Goal: Transaction & Acquisition: Purchase product/service

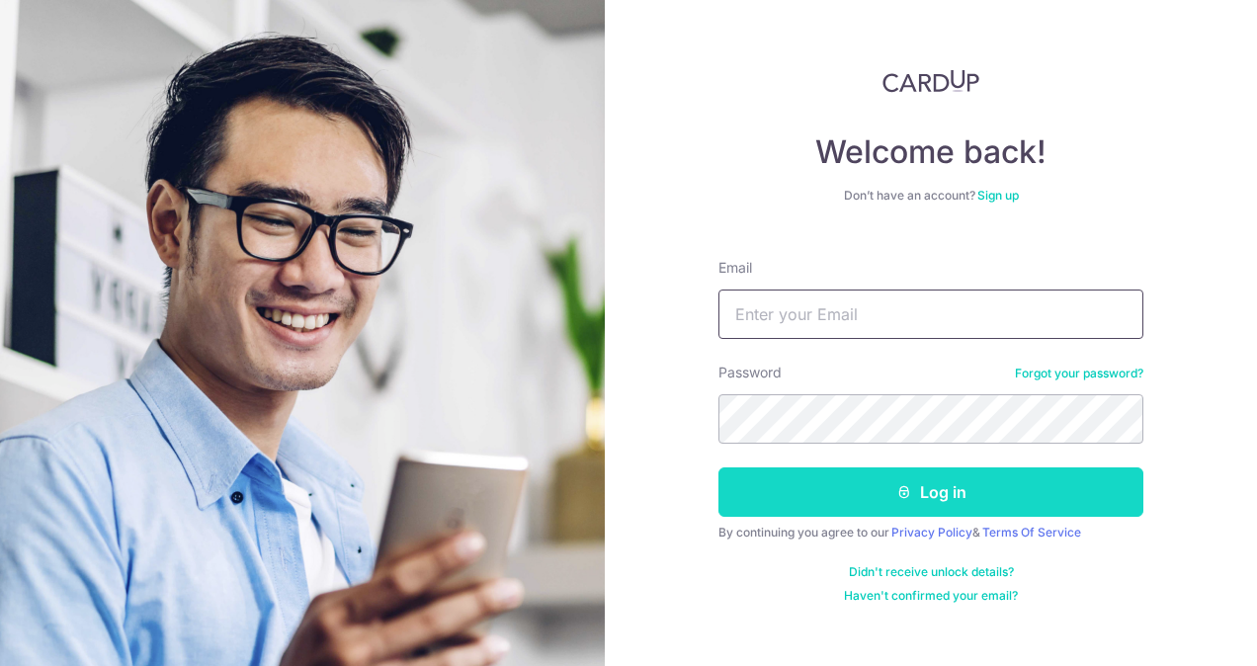
type input "[EMAIL_ADDRESS][DOMAIN_NAME]"
click at [929, 479] on button "Log in" at bounding box center [931, 492] width 425 height 49
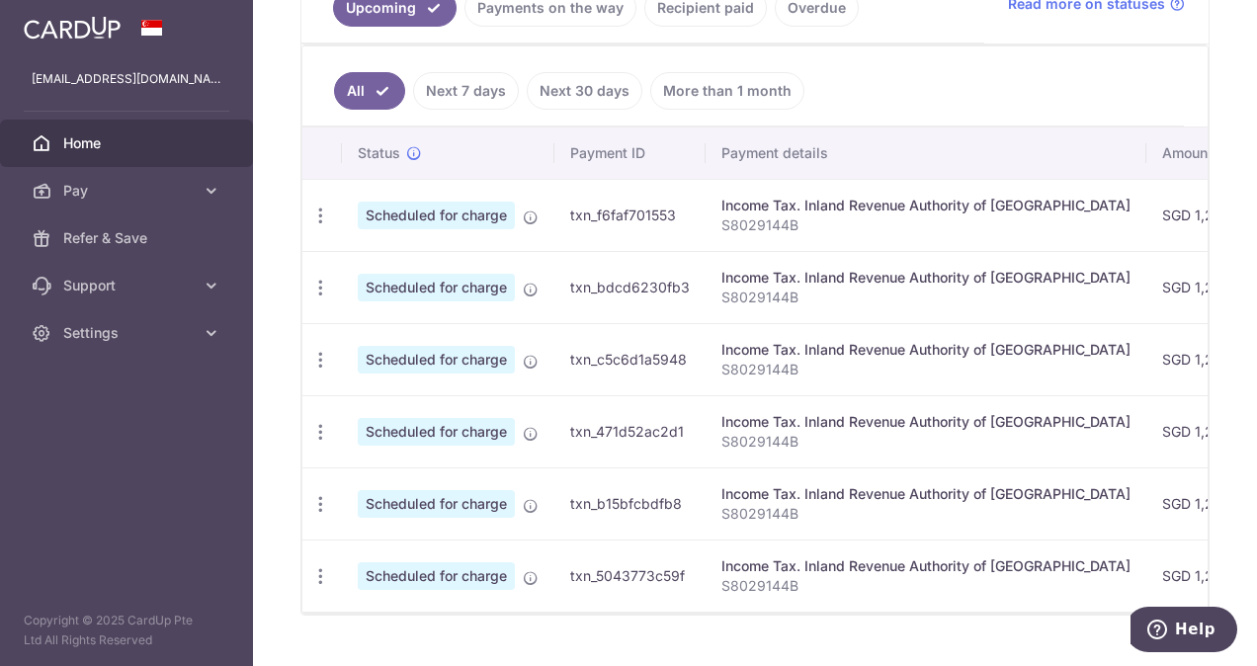
scroll to position [528, 0]
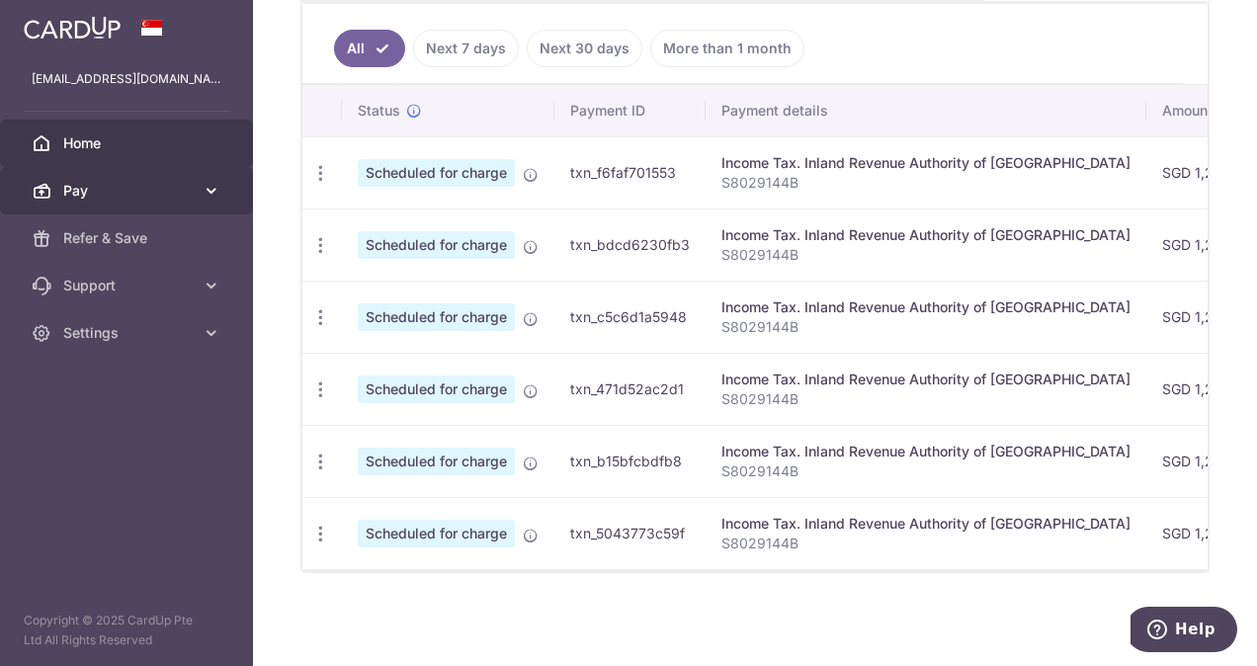
click at [164, 198] on span "Pay" at bounding box center [128, 191] width 130 height 20
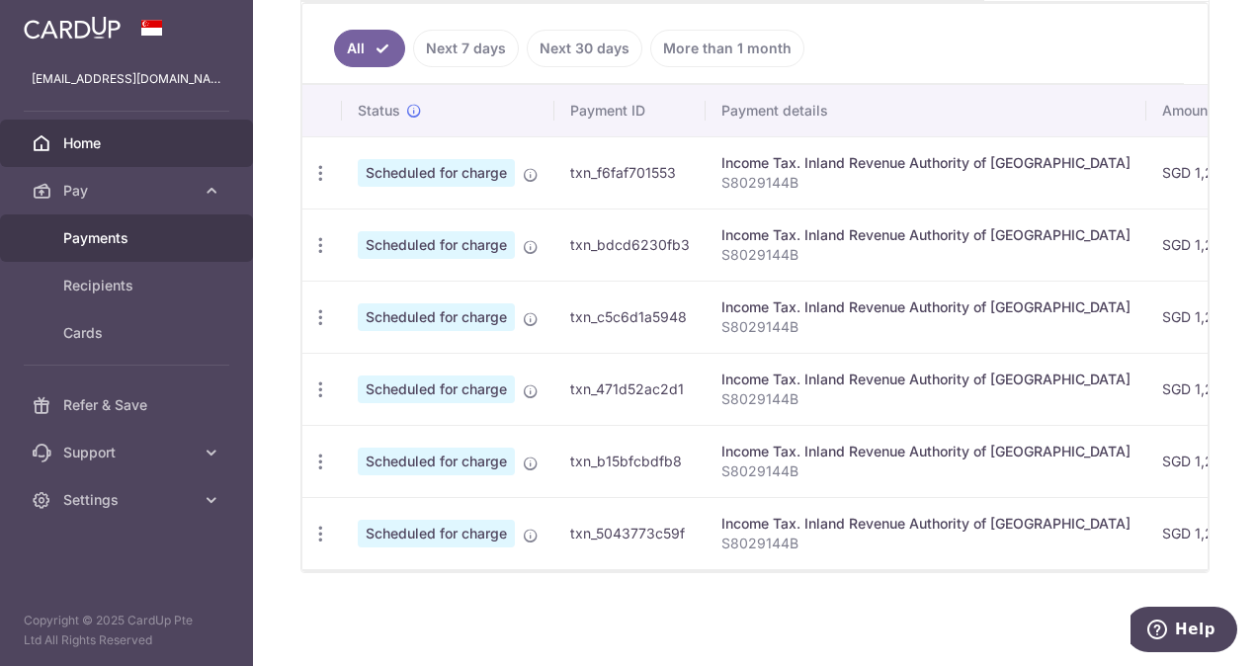
click at [111, 230] on span "Payments" at bounding box center [128, 238] width 130 height 20
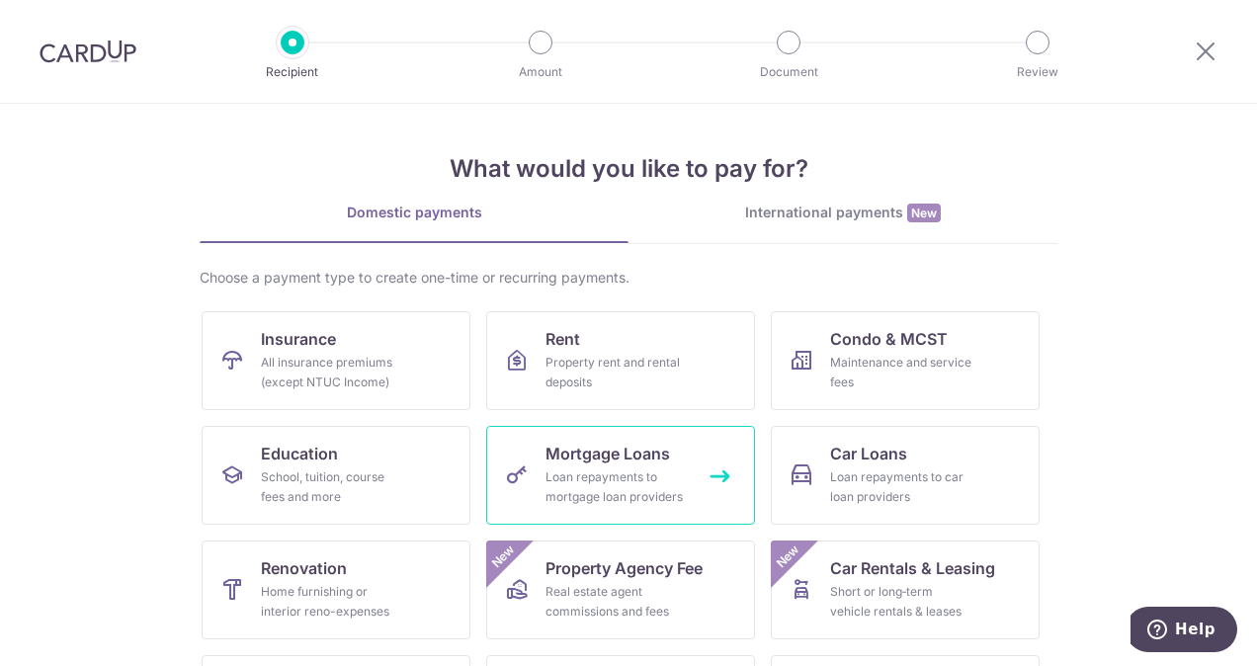
click at [622, 476] on div "Loan repayments to mortgage loan providers" at bounding box center [617, 488] width 142 height 40
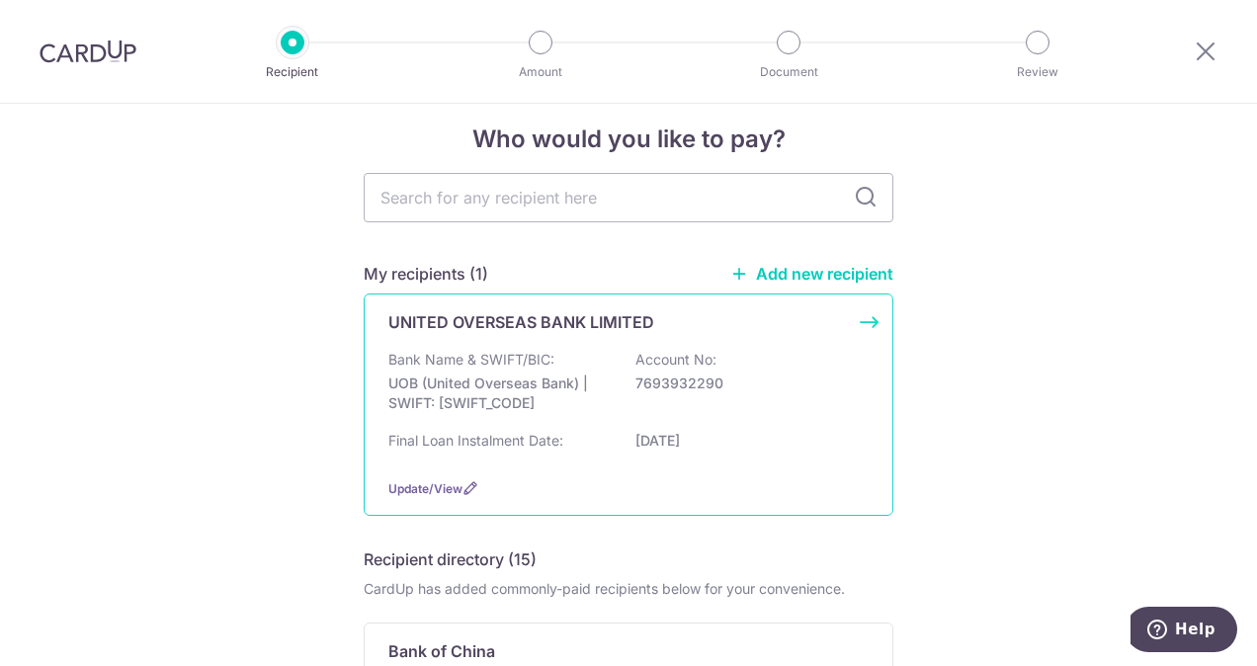
scroll to position [73, 0]
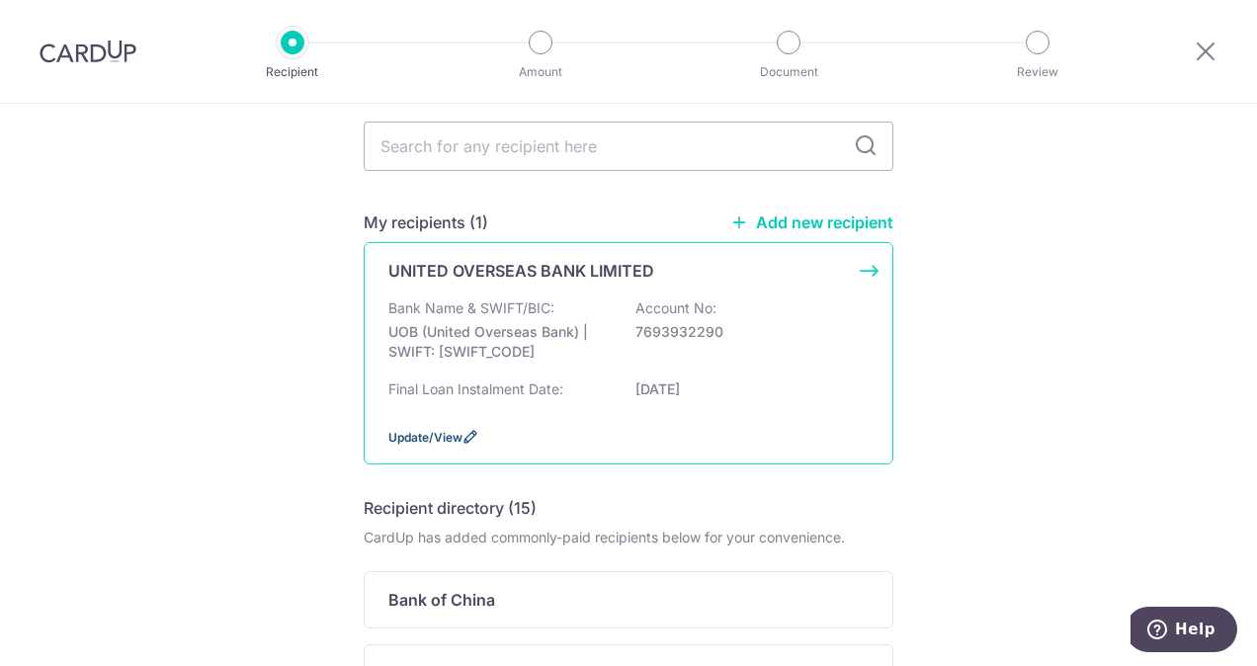
click at [448, 435] on span "Update/View" at bounding box center [425, 437] width 74 height 15
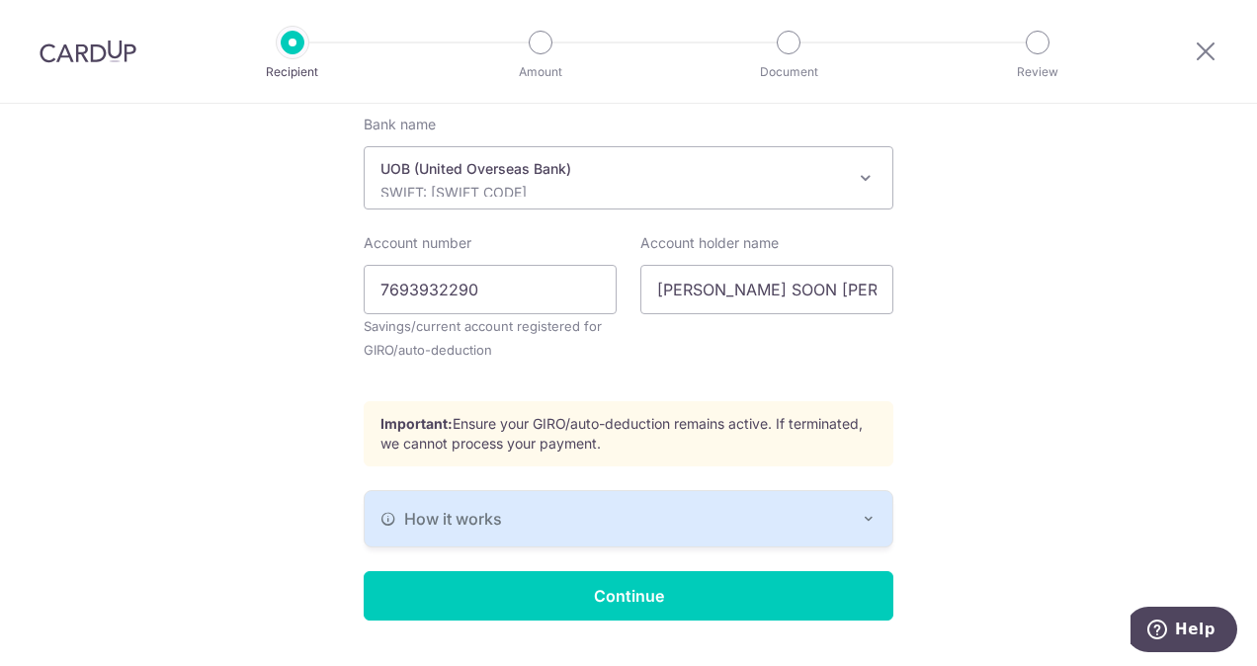
scroll to position [577, 0]
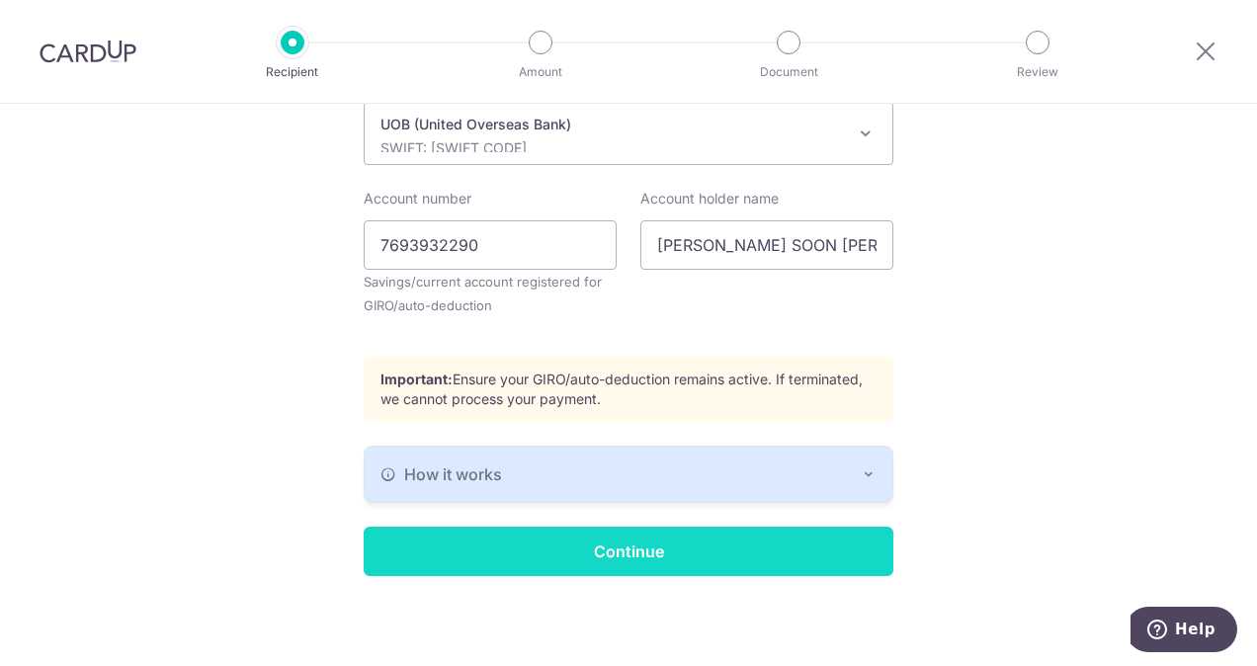
click at [647, 549] on input "Continue" at bounding box center [629, 551] width 530 height 49
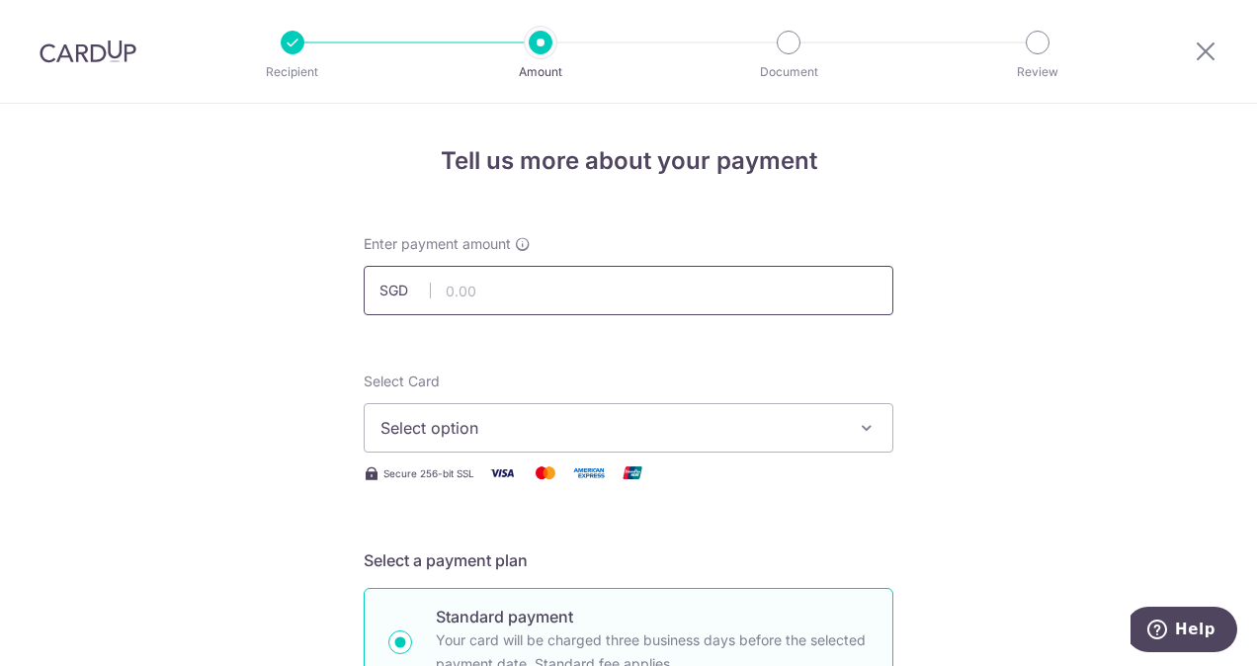
click at [554, 280] on input "text" at bounding box center [629, 290] width 530 height 49
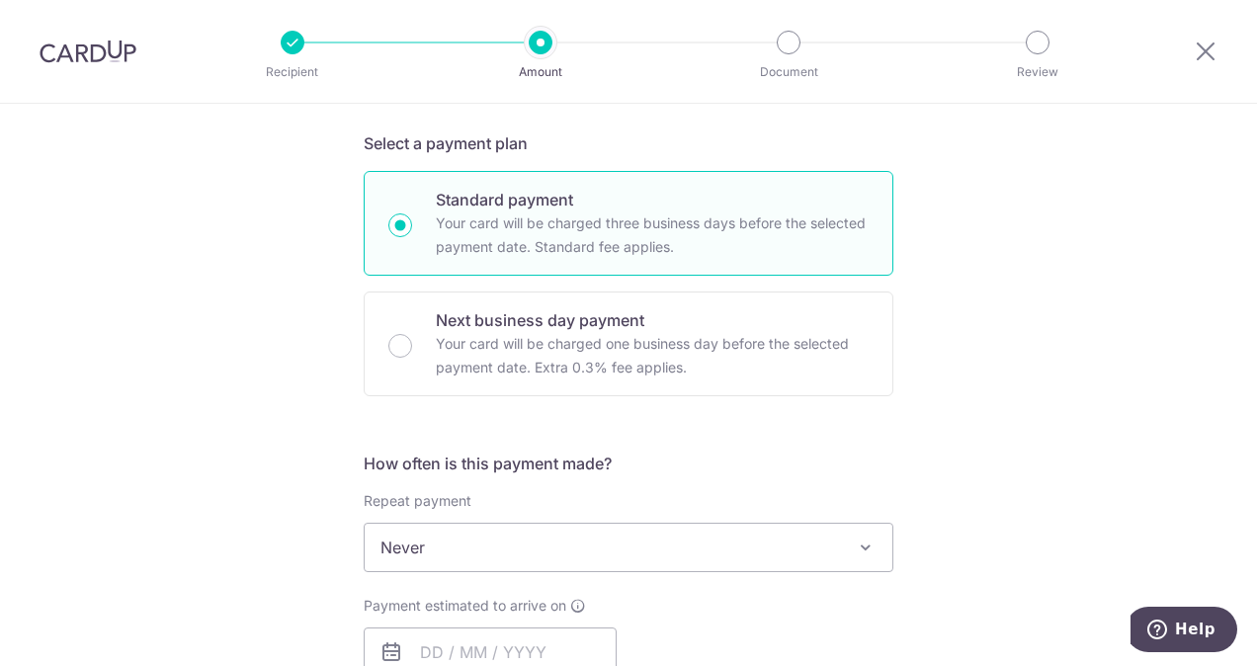
scroll to position [492, 0]
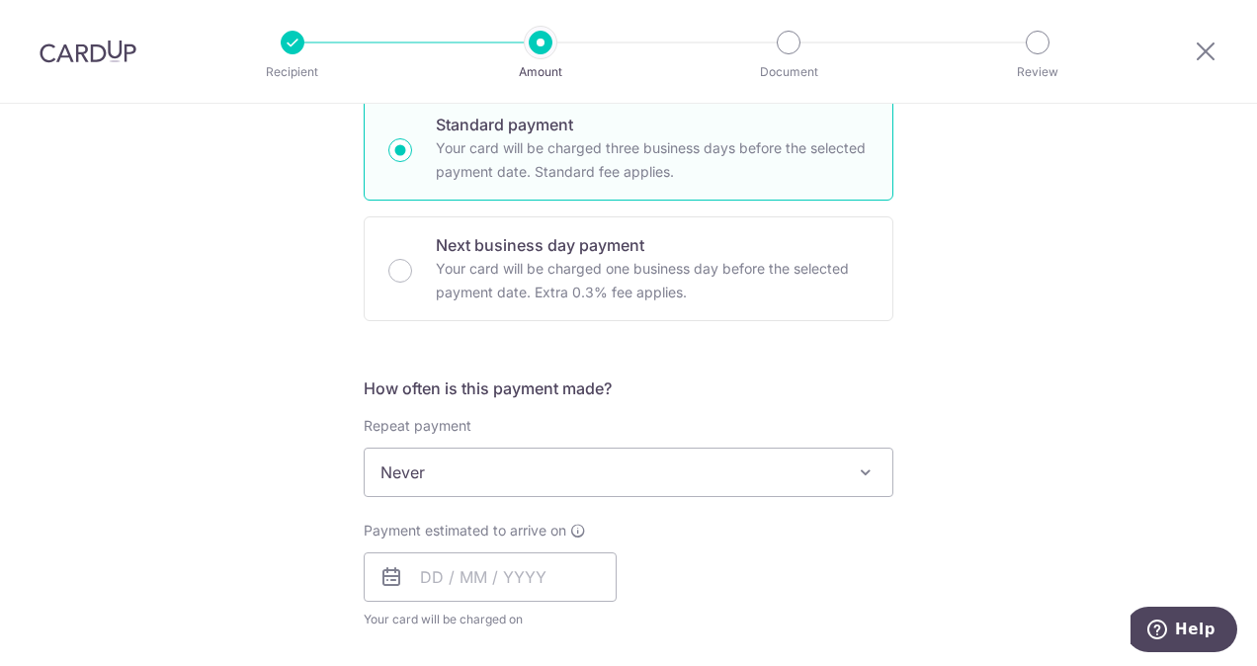
click at [951, 399] on div "Tell us more about your payment Enter payment amount SGD Select Card Select opt…" at bounding box center [628, 506] width 1257 height 1788
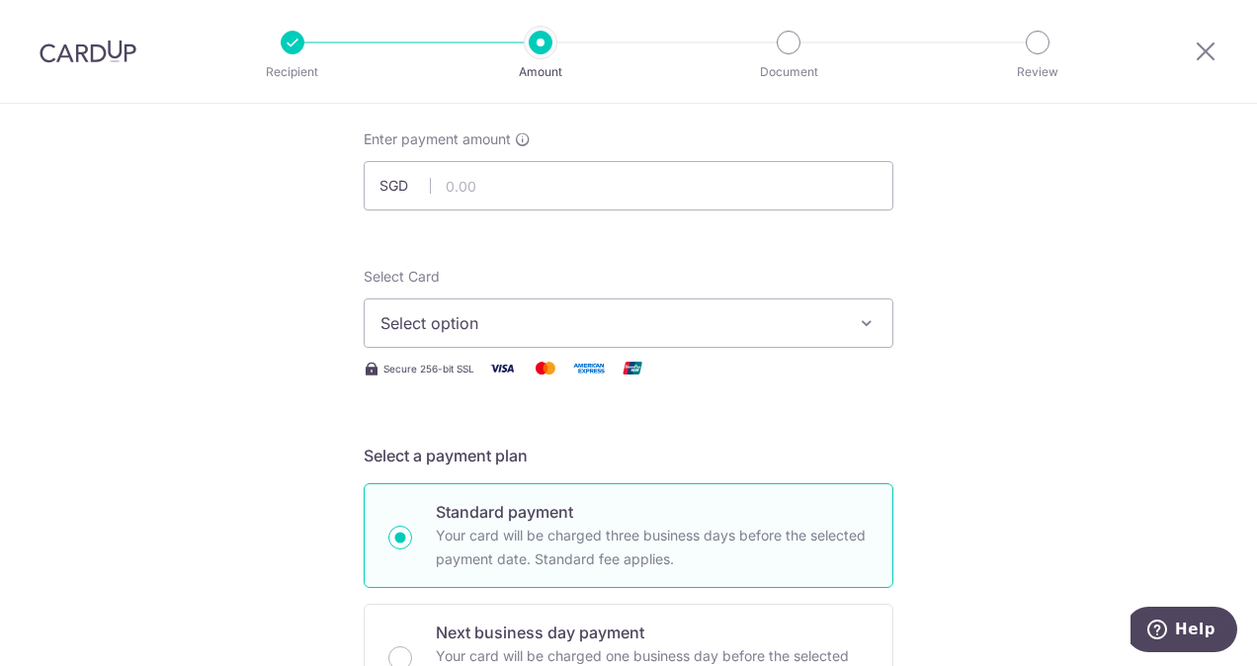
scroll to position [89, 0]
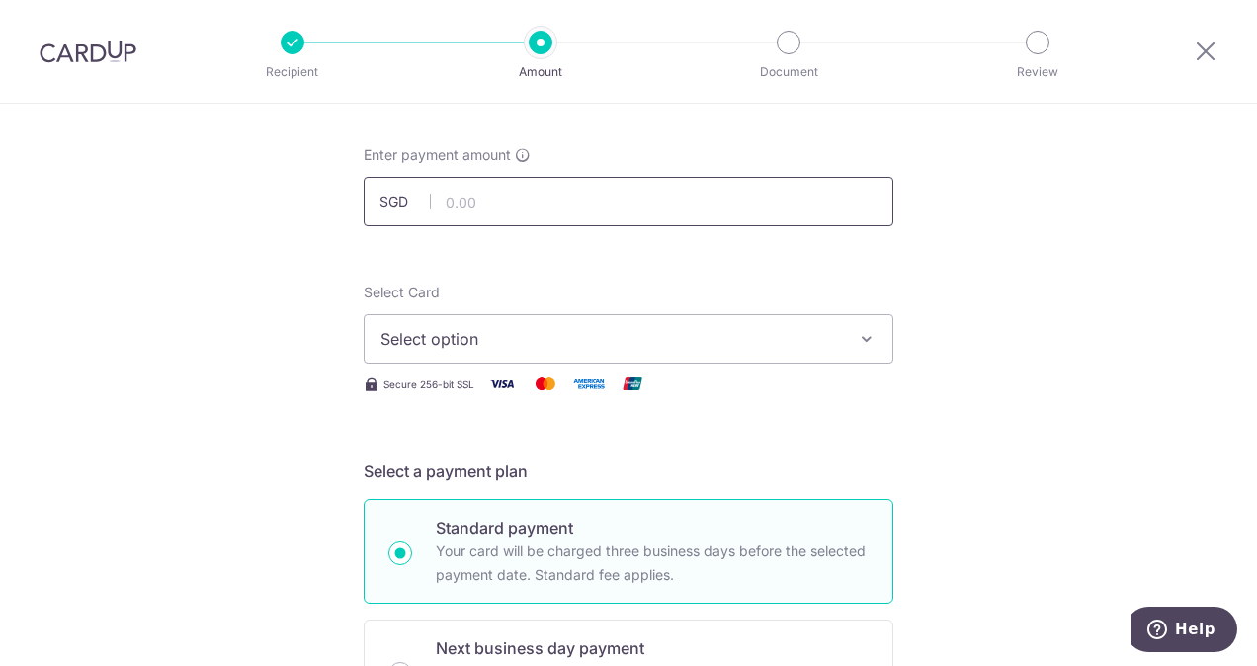
click at [546, 217] on input "text" at bounding box center [629, 201] width 530 height 49
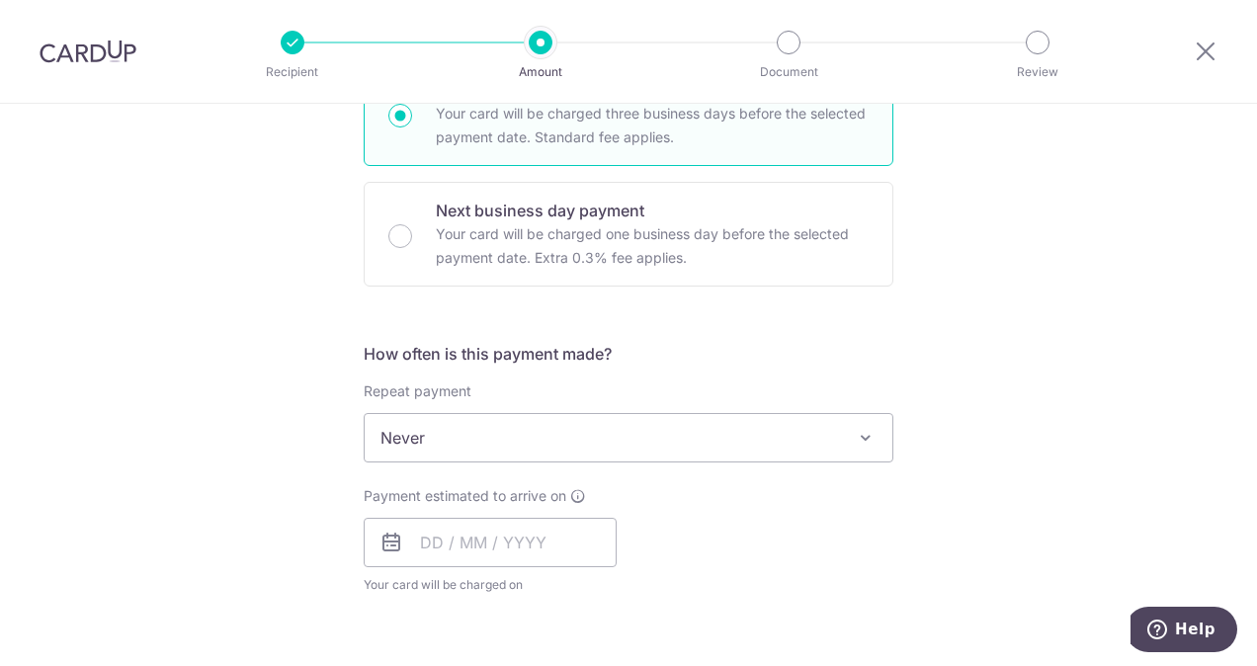
scroll to position [581, 0]
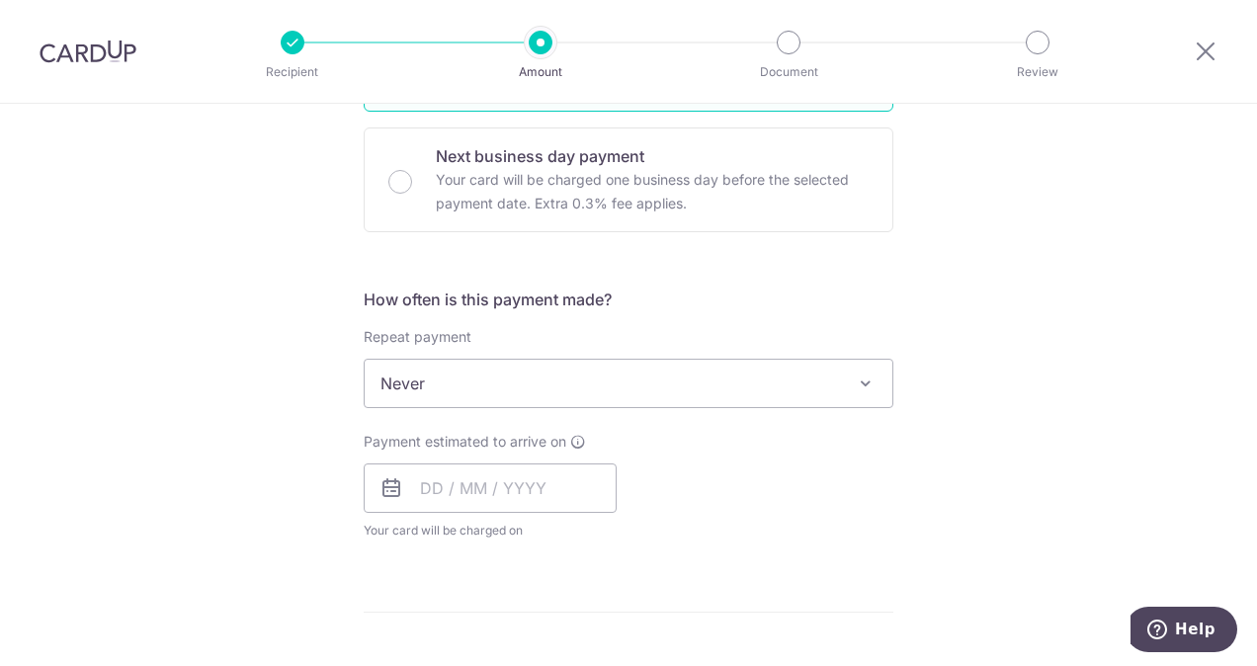
type input "4,362.50"
type input "ELAINE SOON MORTAGE LOAN 1368307586"
type input "REC185"
type input "4,362.50"
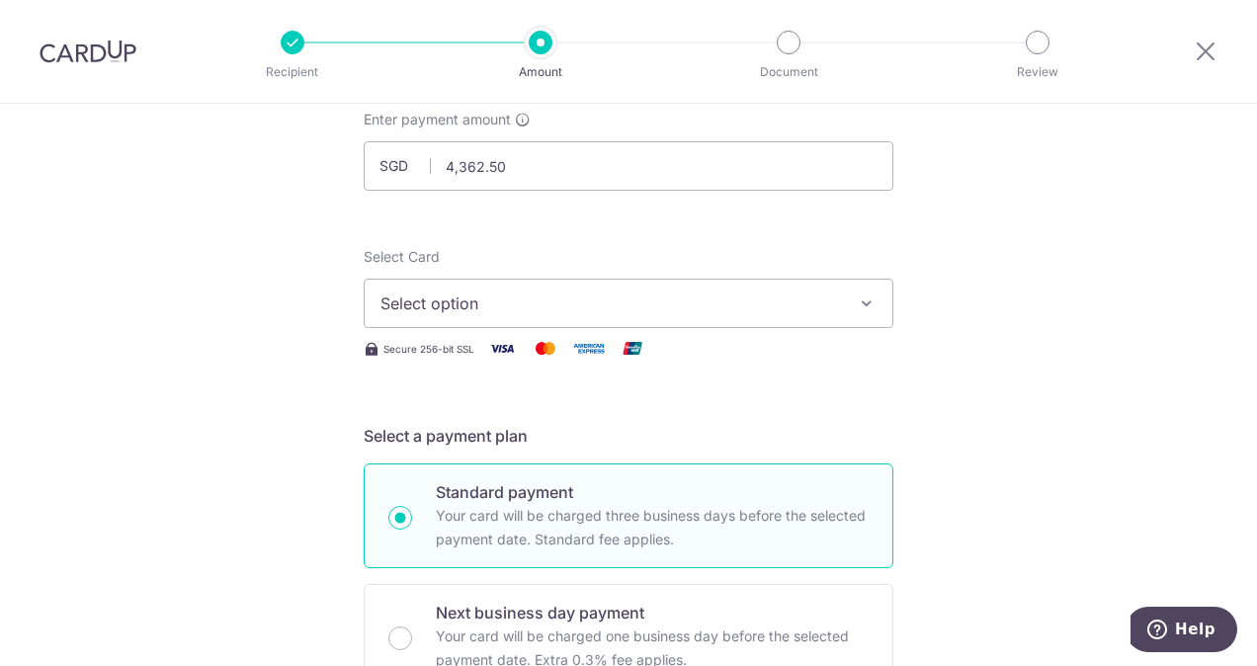
scroll to position [124, 0]
click at [518, 287] on button "Select option" at bounding box center [629, 304] width 530 height 49
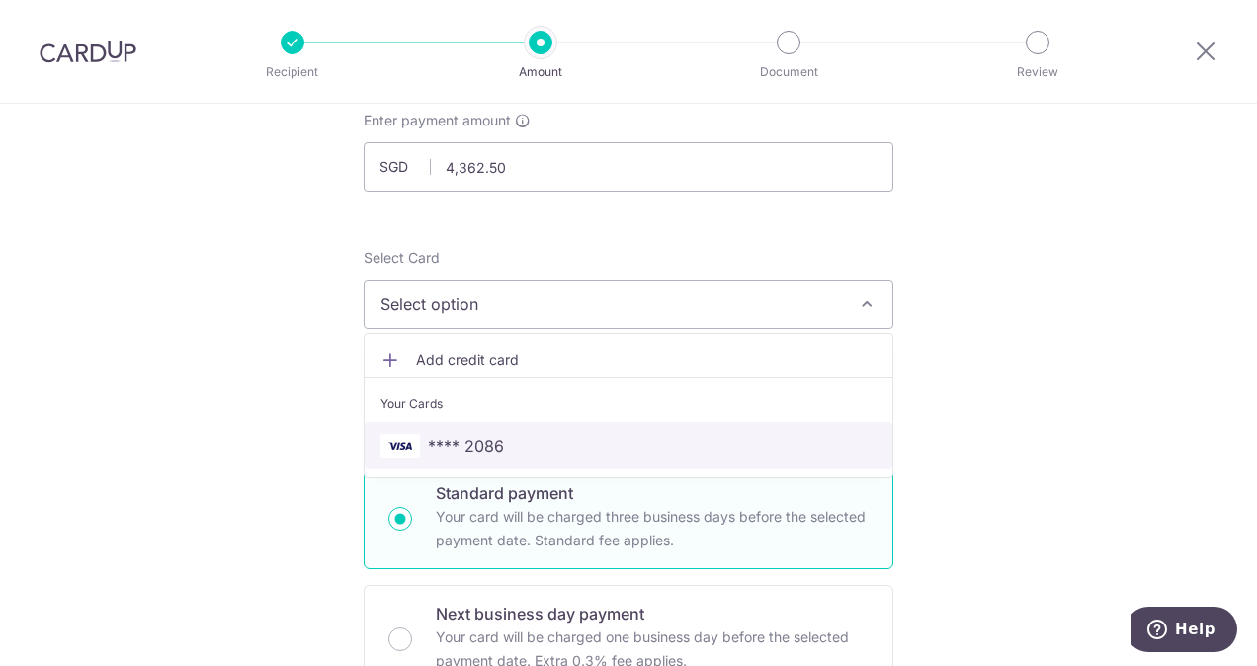
click at [463, 431] on link "**** 2086" at bounding box center [629, 445] width 528 height 47
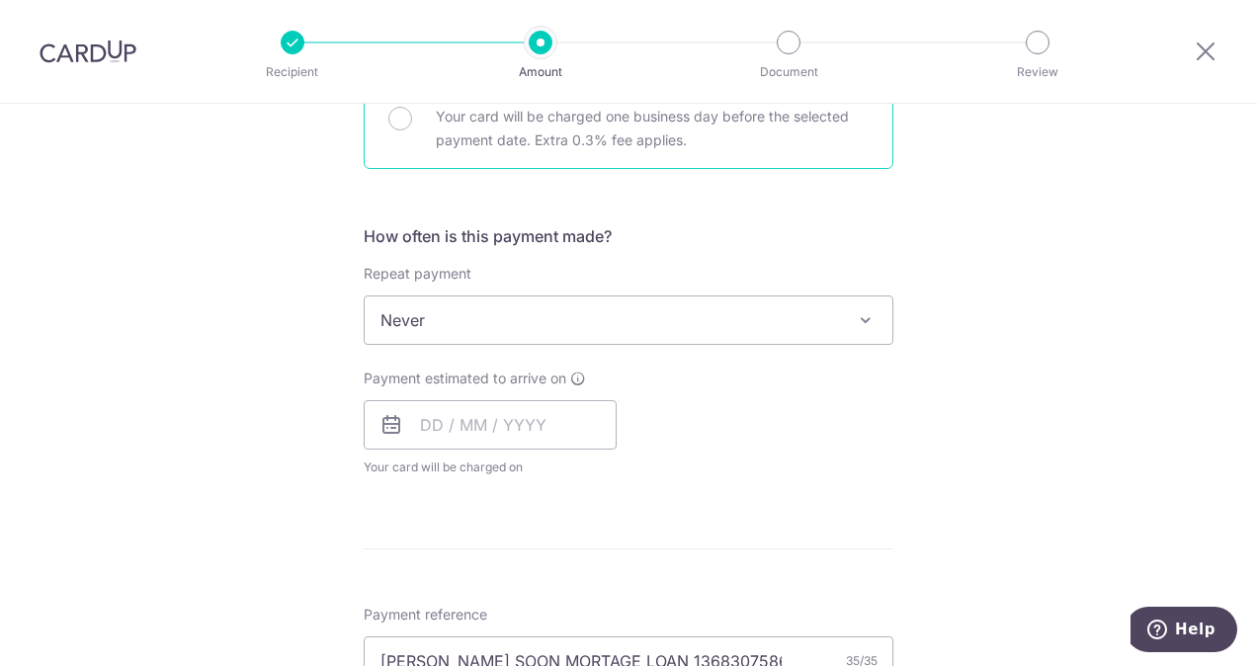
scroll to position [650, 0]
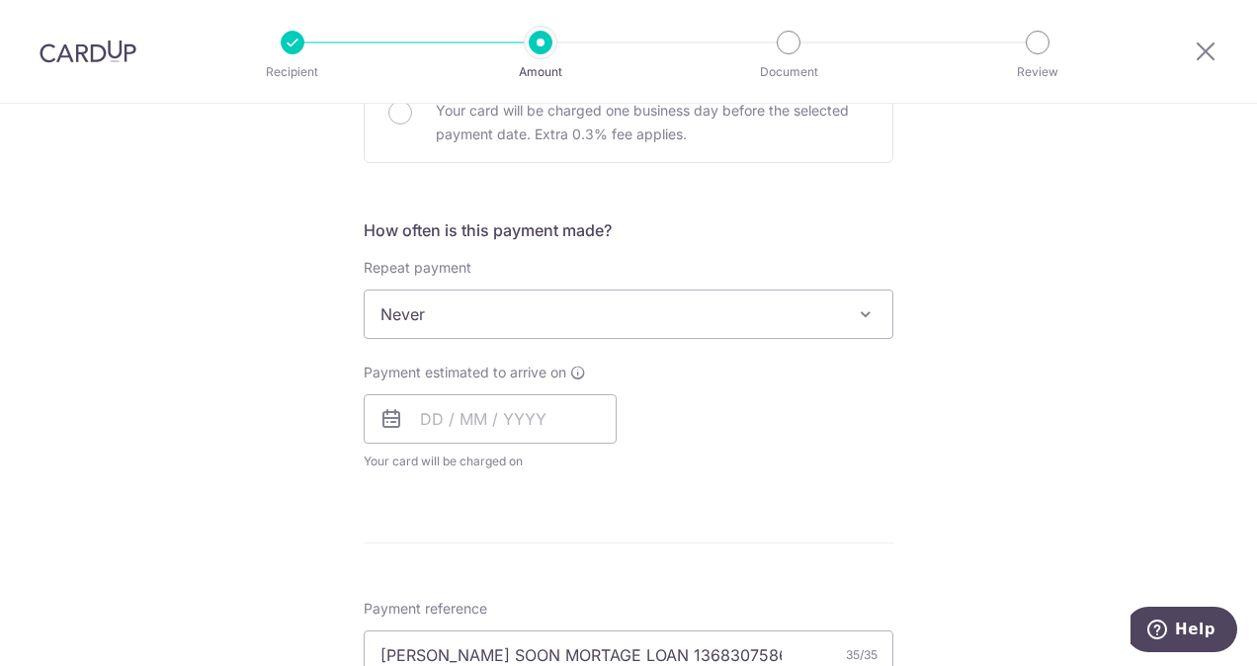
click at [749, 326] on span "Never" at bounding box center [629, 314] width 528 height 47
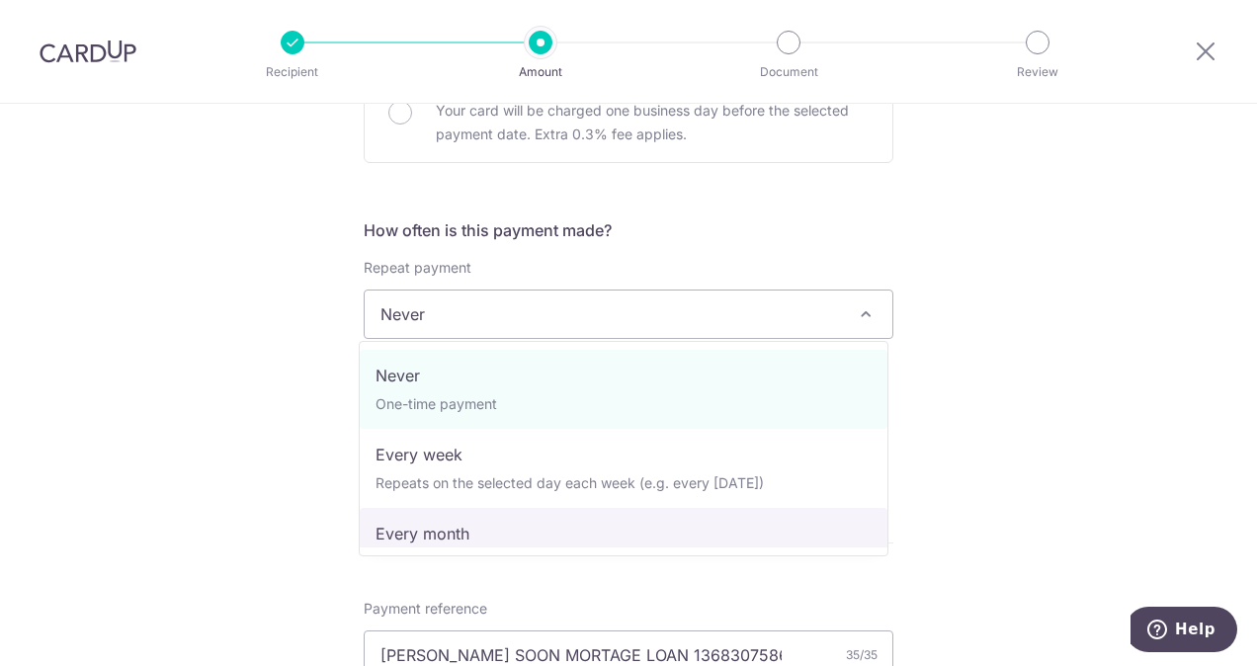
select select "3"
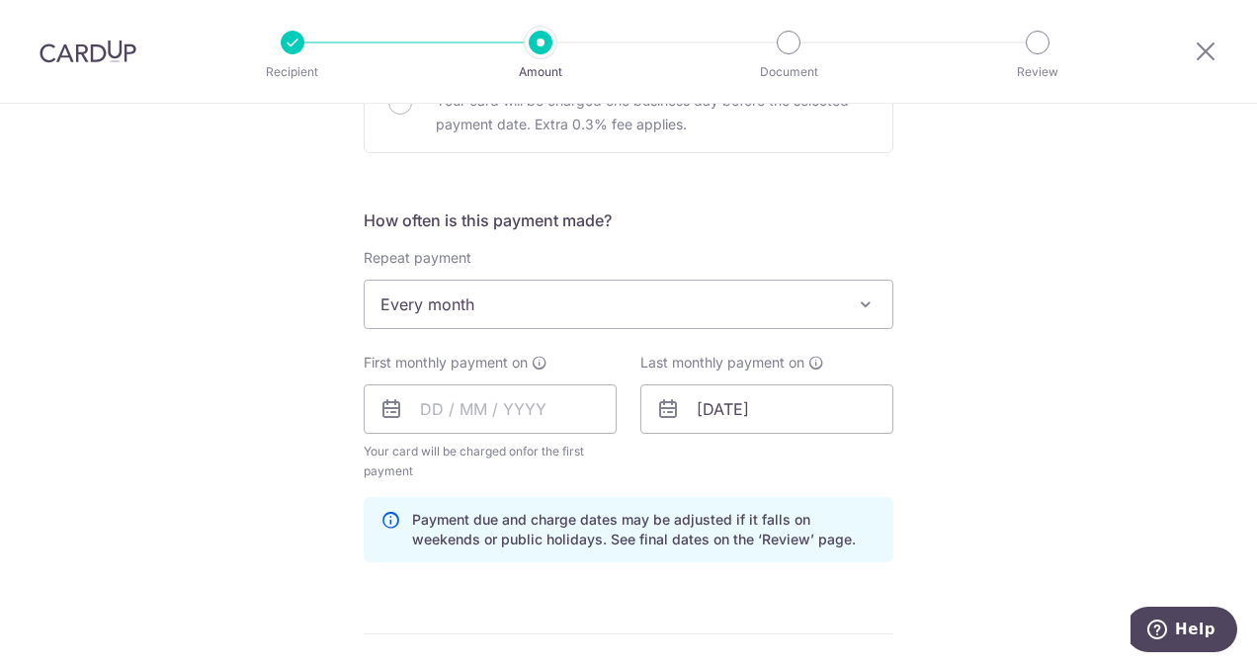
scroll to position [664, 0]
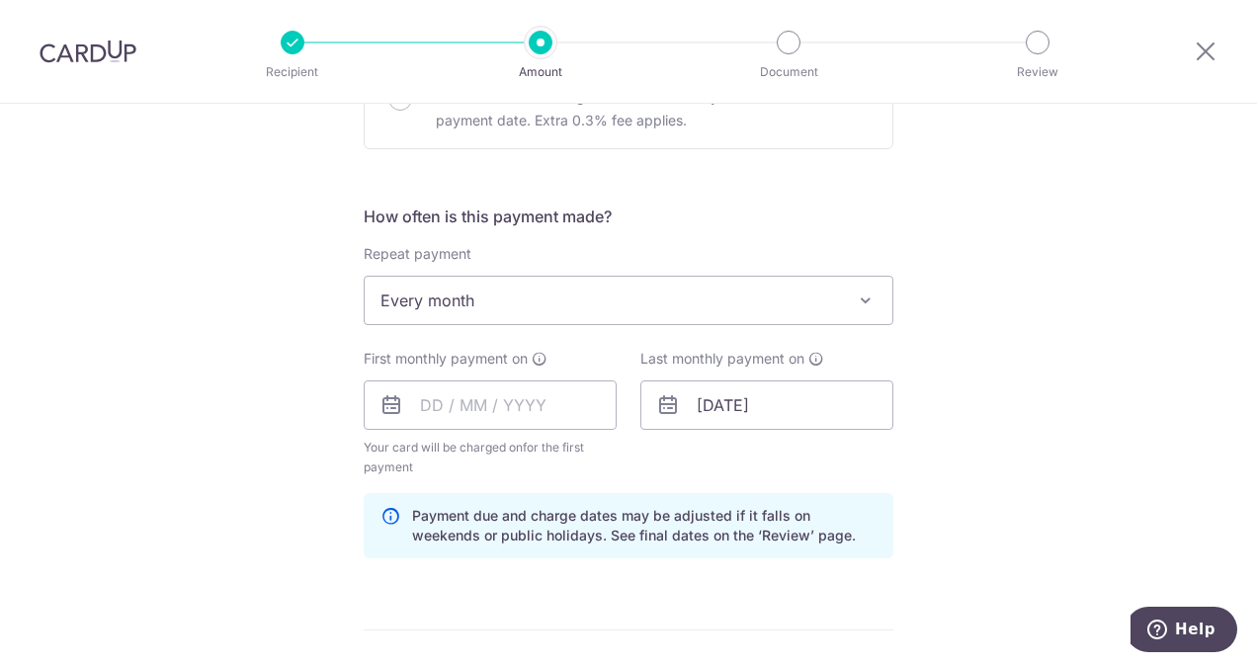
click at [385, 403] on icon at bounding box center [392, 405] width 24 height 24
click at [443, 399] on input "text" at bounding box center [490, 405] width 253 height 49
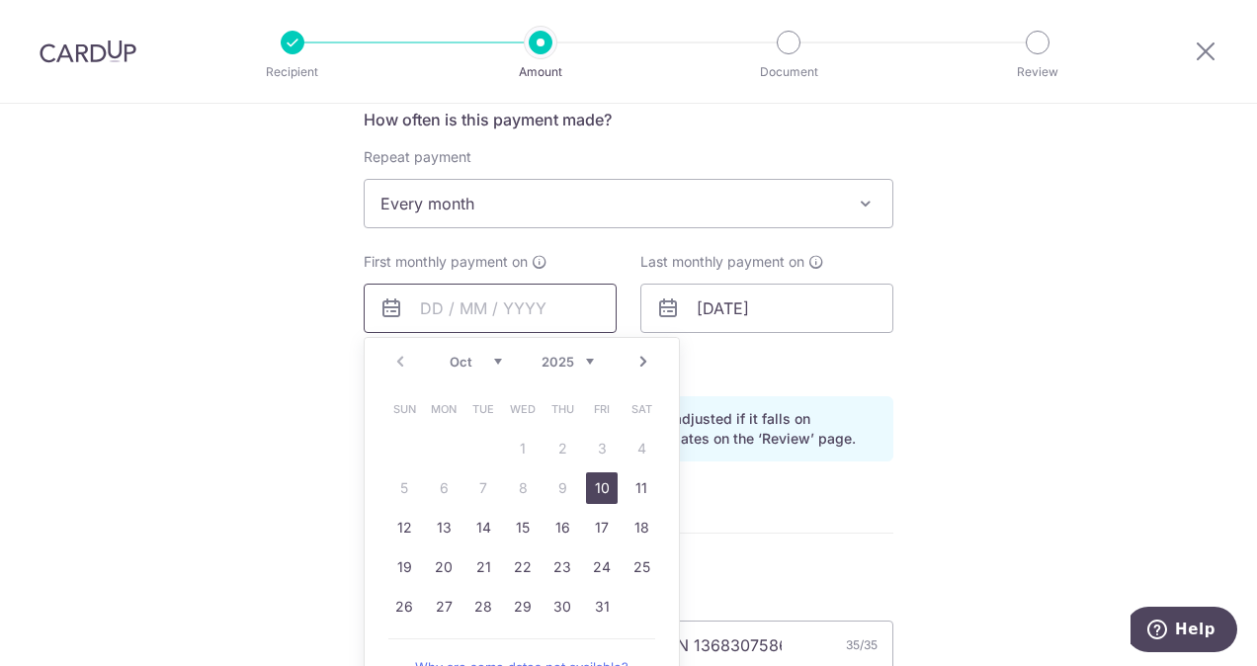
scroll to position [761, 0]
click at [507, 609] on link "29" at bounding box center [523, 607] width 32 height 32
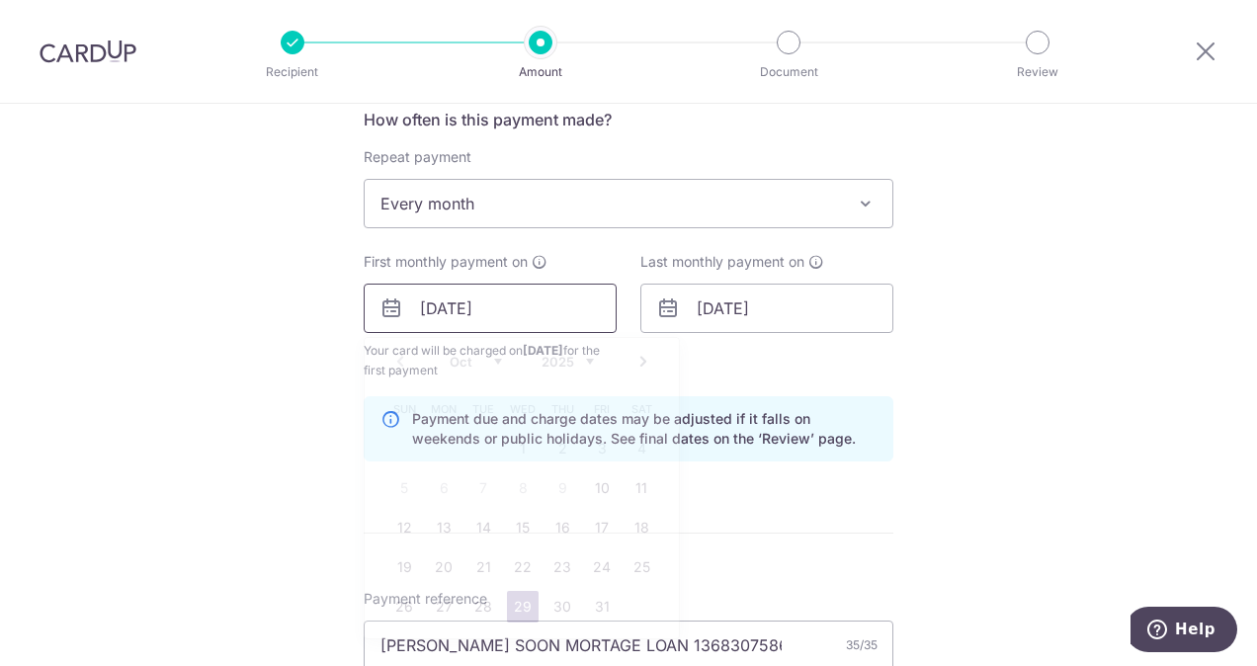
click at [527, 302] on input "29/10/2025" at bounding box center [490, 308] width 253 height 49
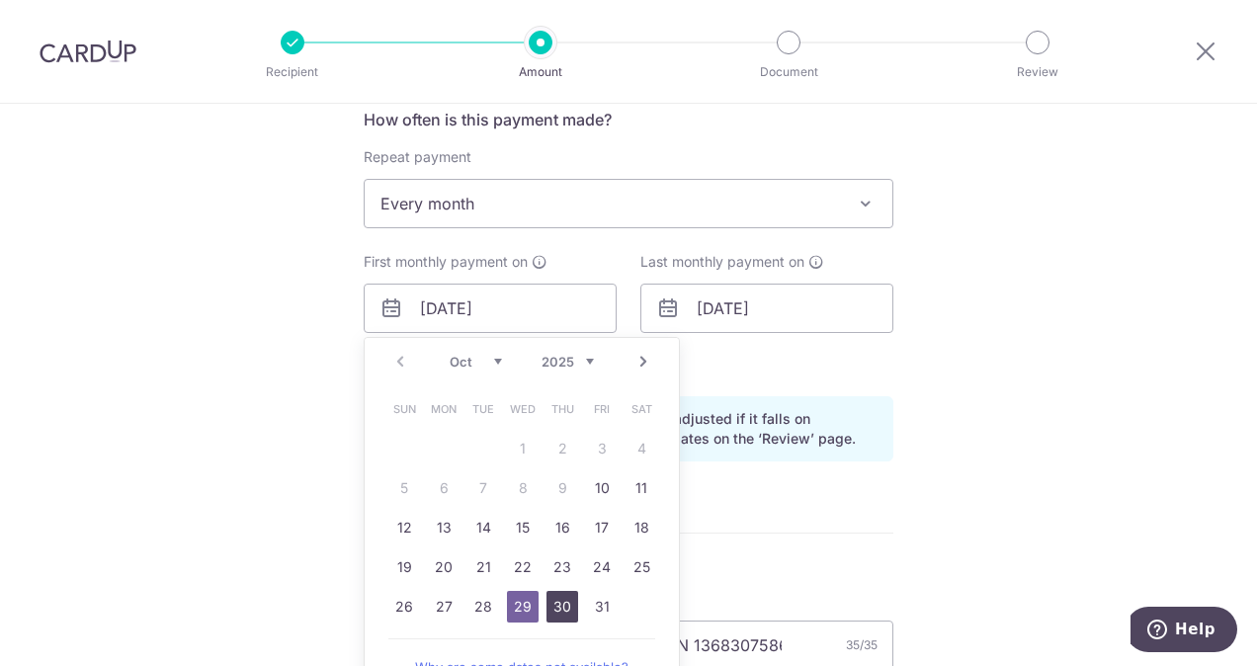
click at [557, 598] on link "30" at bounding box center [563, 607] width 32 height 32
type input "30/10/2025"
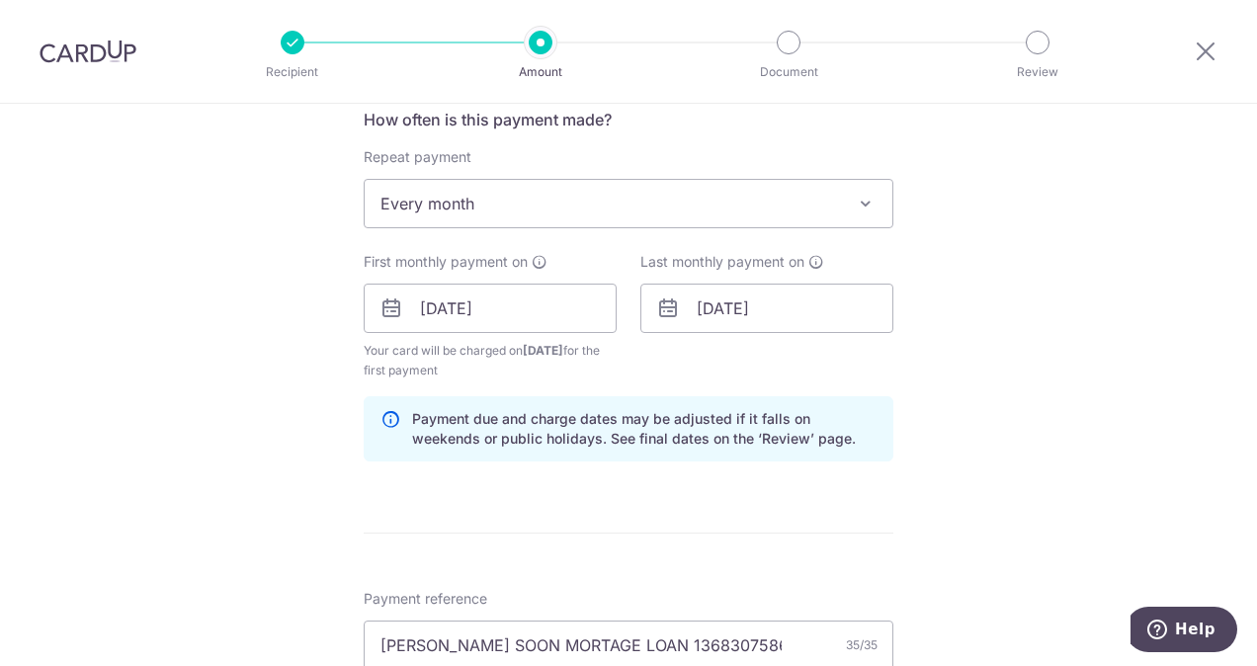
click at [936, 372] on div "Tell us more about your payment Enter payment amount SGD 4,362.50 4362.50 Selec…" at bounding box center [628, 332] width 1257 height 1978
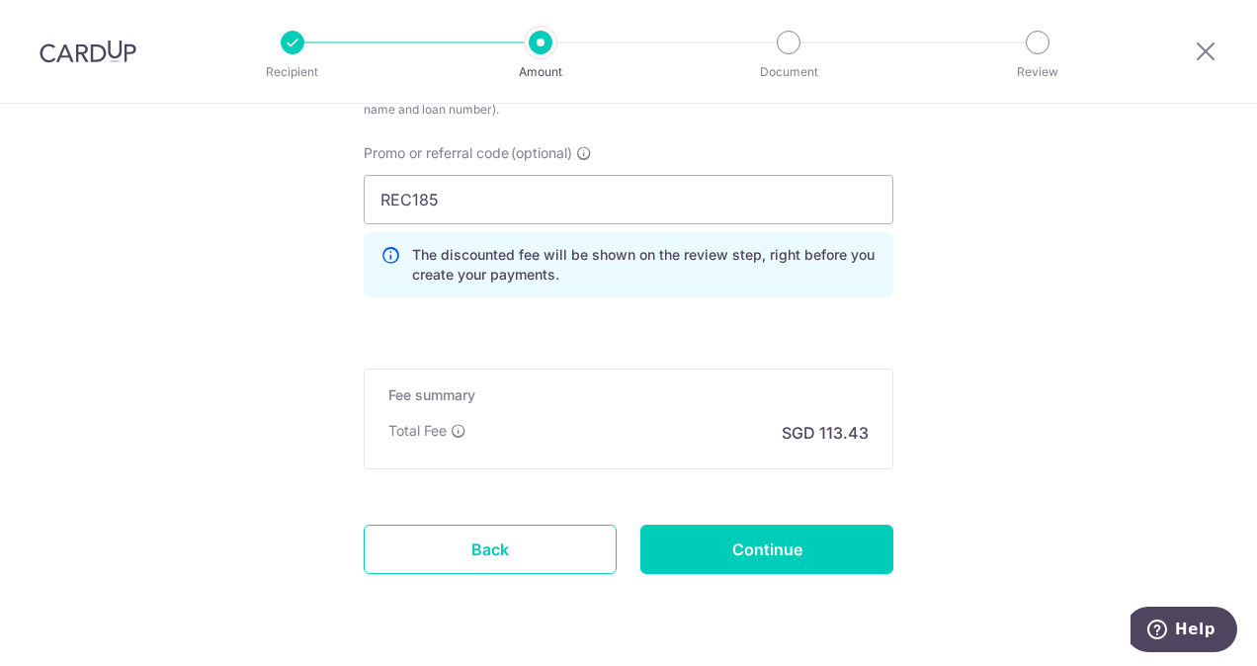
scroll to position [1406, 0]
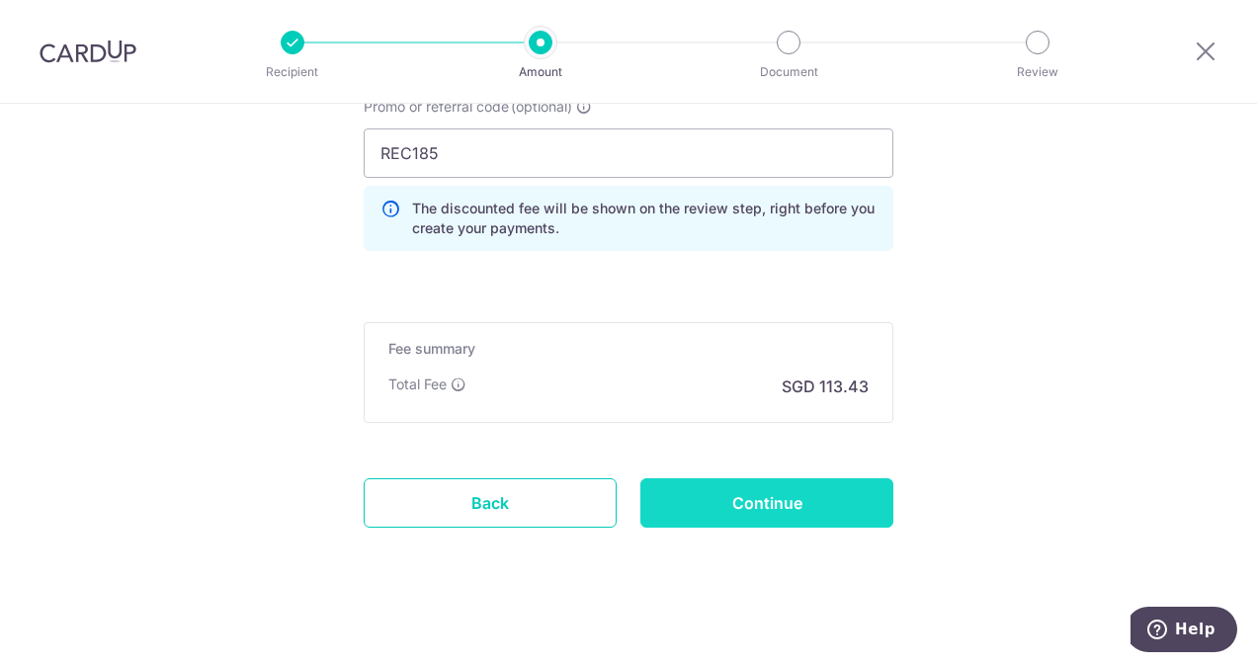
click at [770, 503] on input "Continue" at bounding box center [767, 502] width 253 height 49
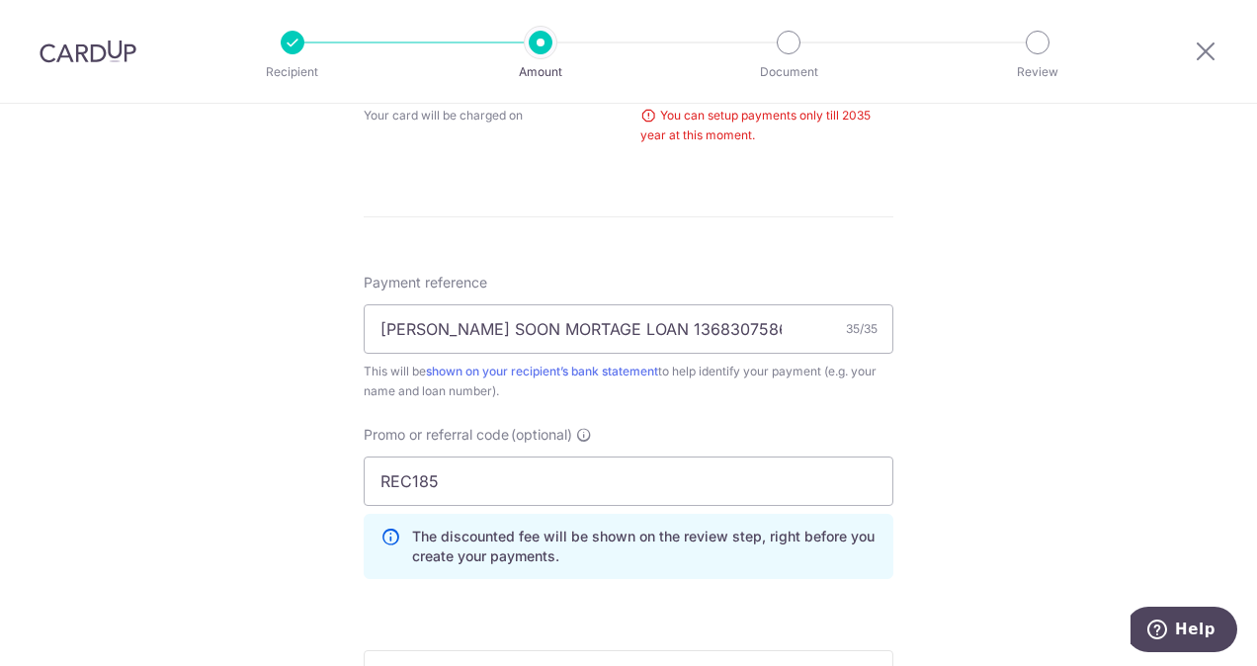
scroll to position [653, 0]
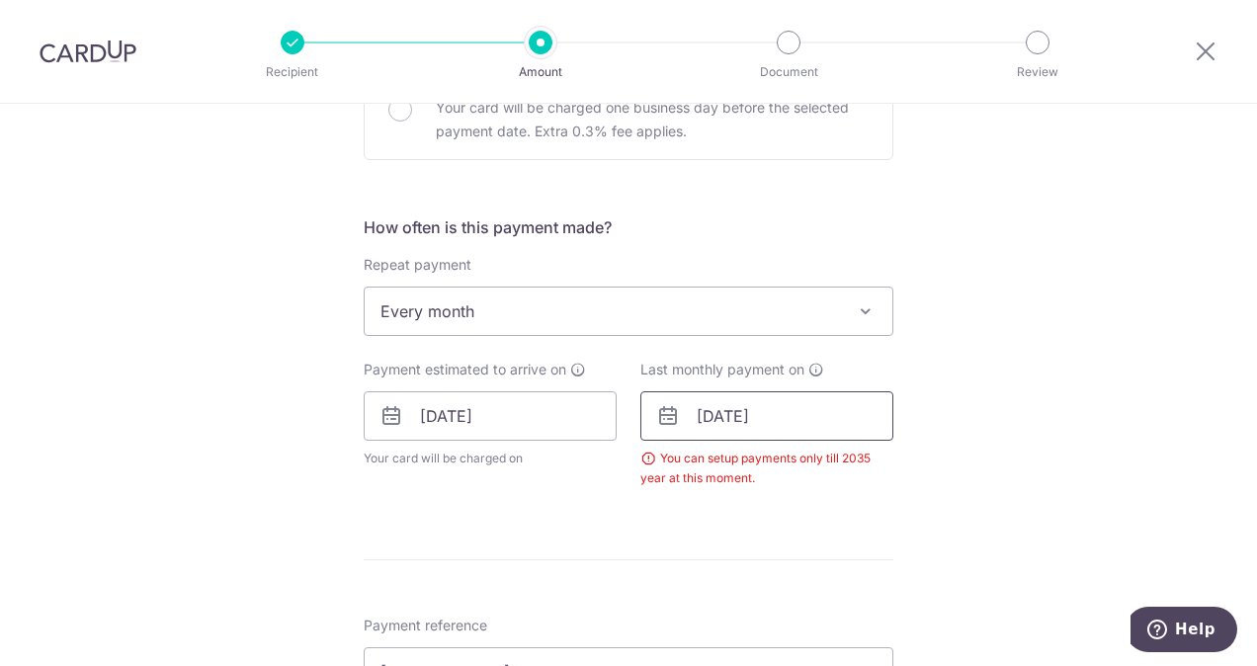
click at [812, 421] on input "01/10/2039" at bounding box center [767, 415] width 253 height 49
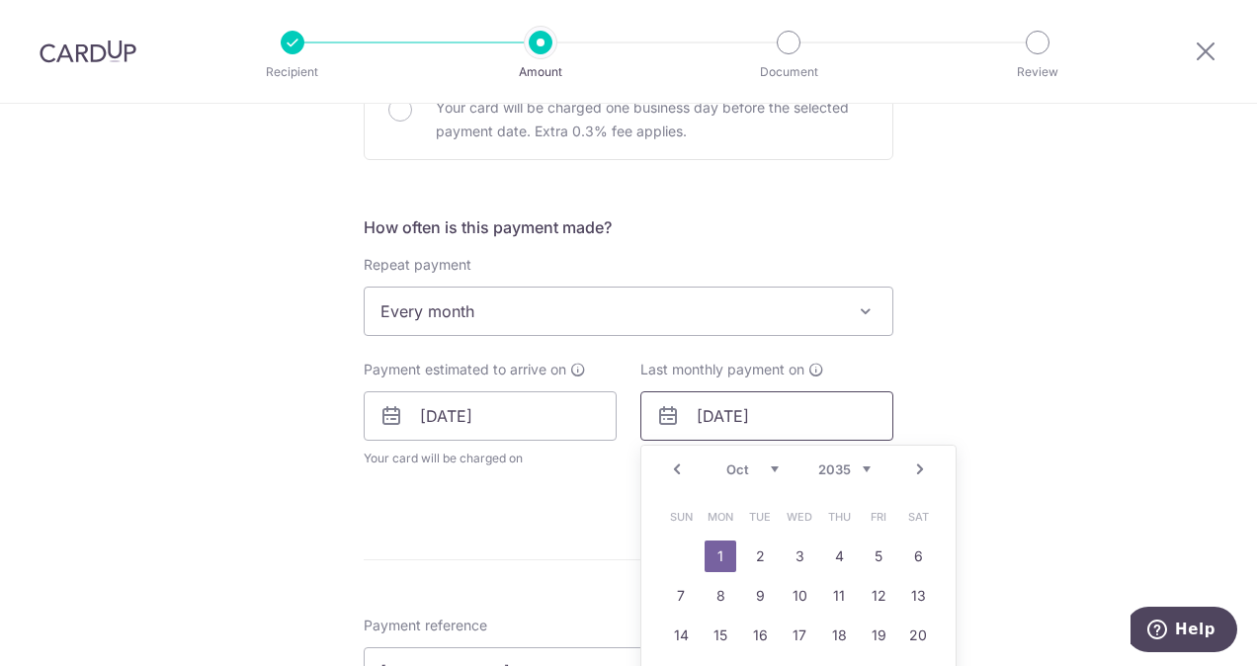
type input "01/10/2035"
click at [1014, 428] on div "Tell us more about your payment Enter payment amount SGD 4,362.50 4362.50 Selec…" at bounding box center [628, 398] width 1257 height 1897
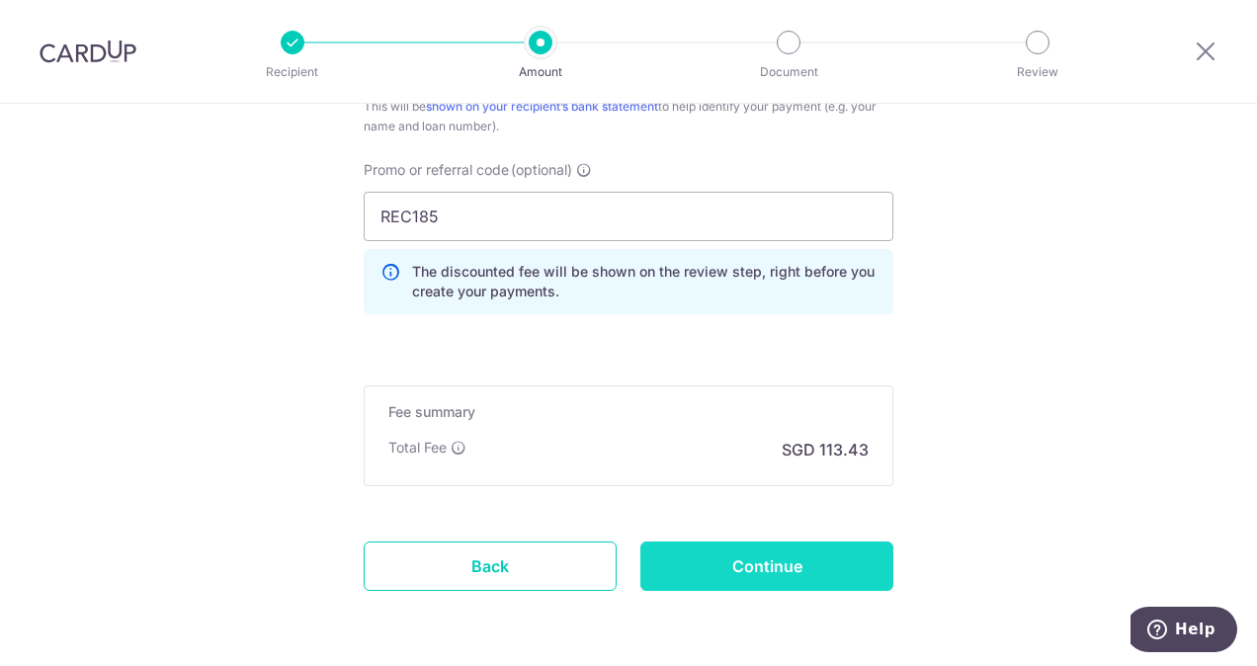
scroll to position [1354, 0]
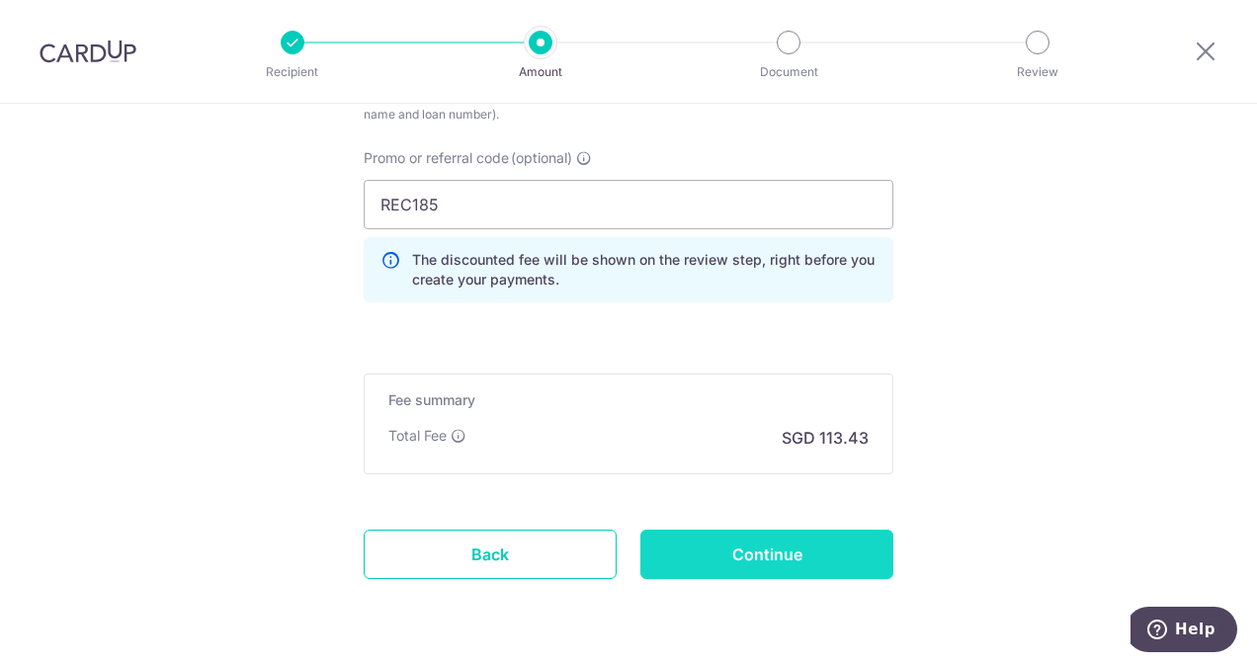
click at [798, 553] on input "Continue" at bounding box center [767, 554] width 253 height 49
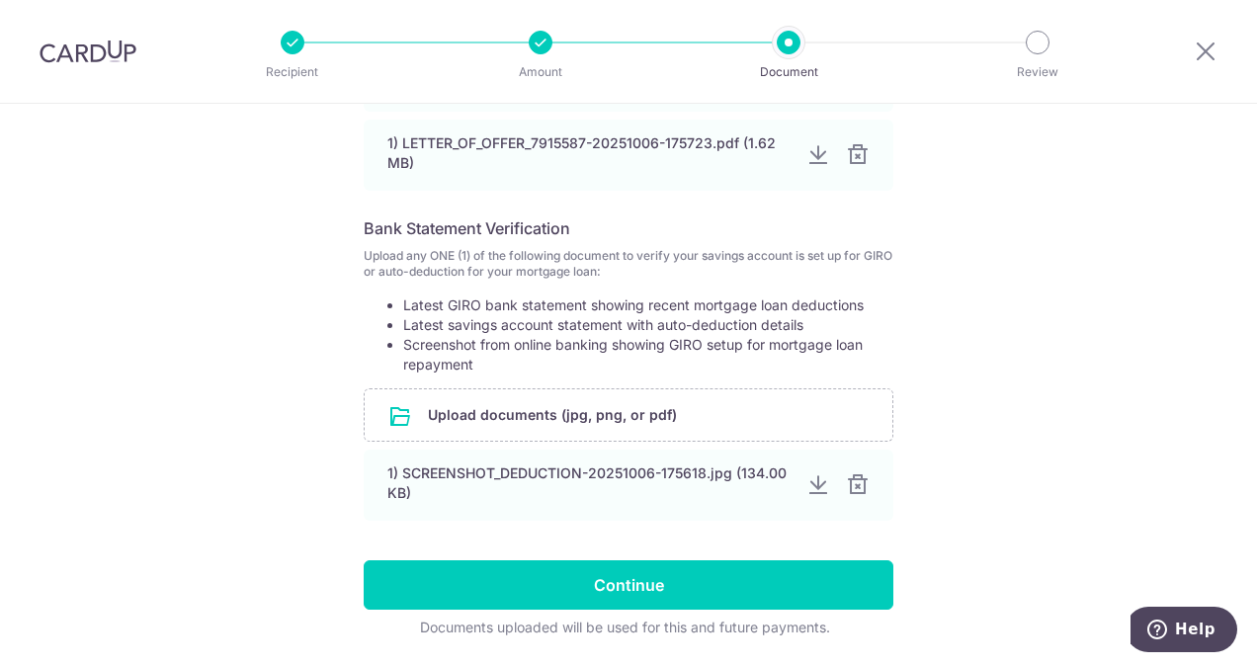
scroll to position [763, 0]
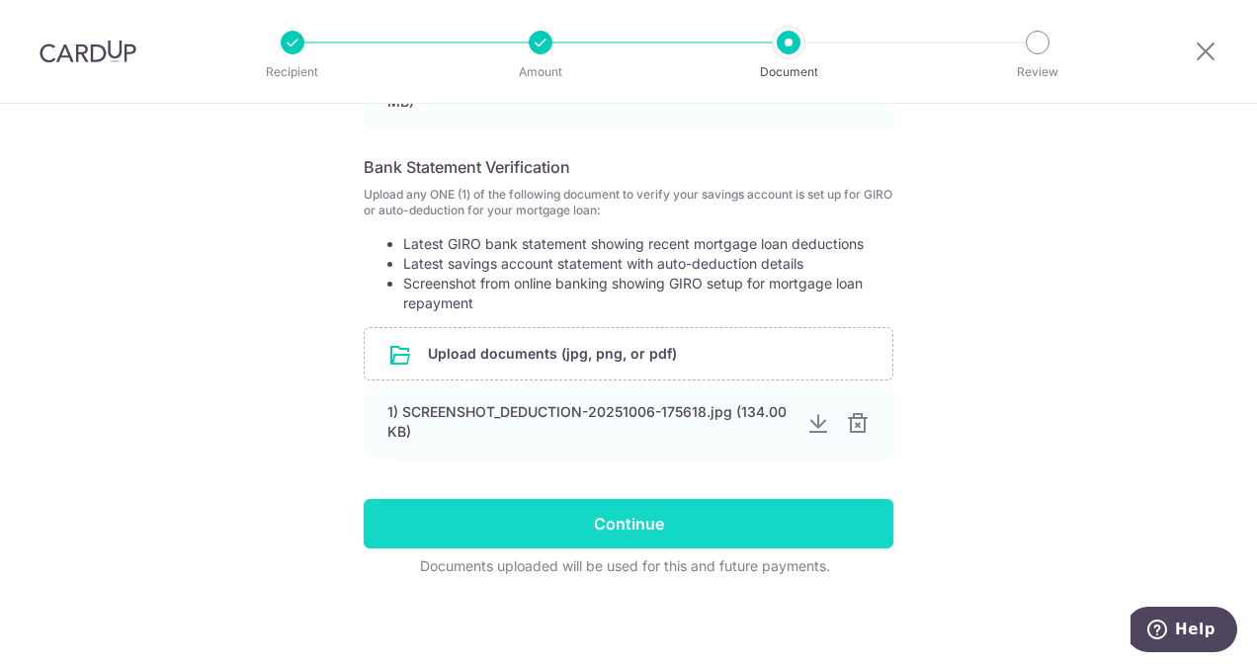
click at [589, 526] on input "Continue" at bounding box center [629, 523] width 530 height 49
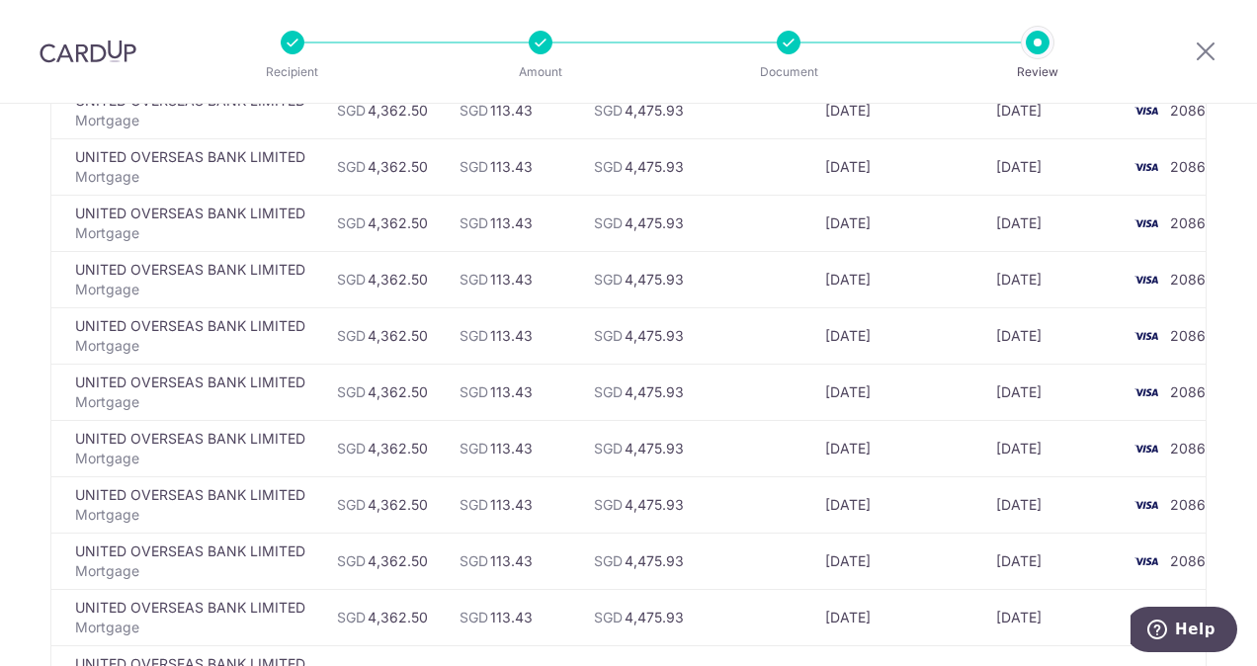
scroll to position [6695, 0]
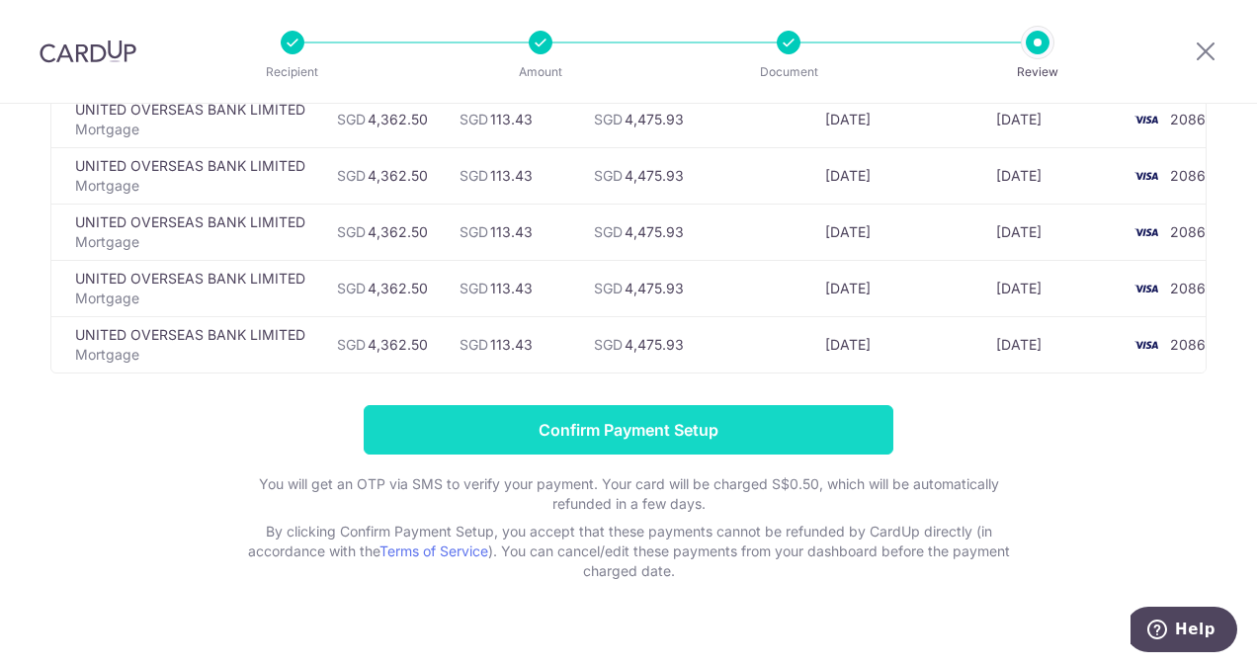
click at [645, 405] on input "Confirm Payment Setup" at bounding box center [629, 429] width 530 height 49
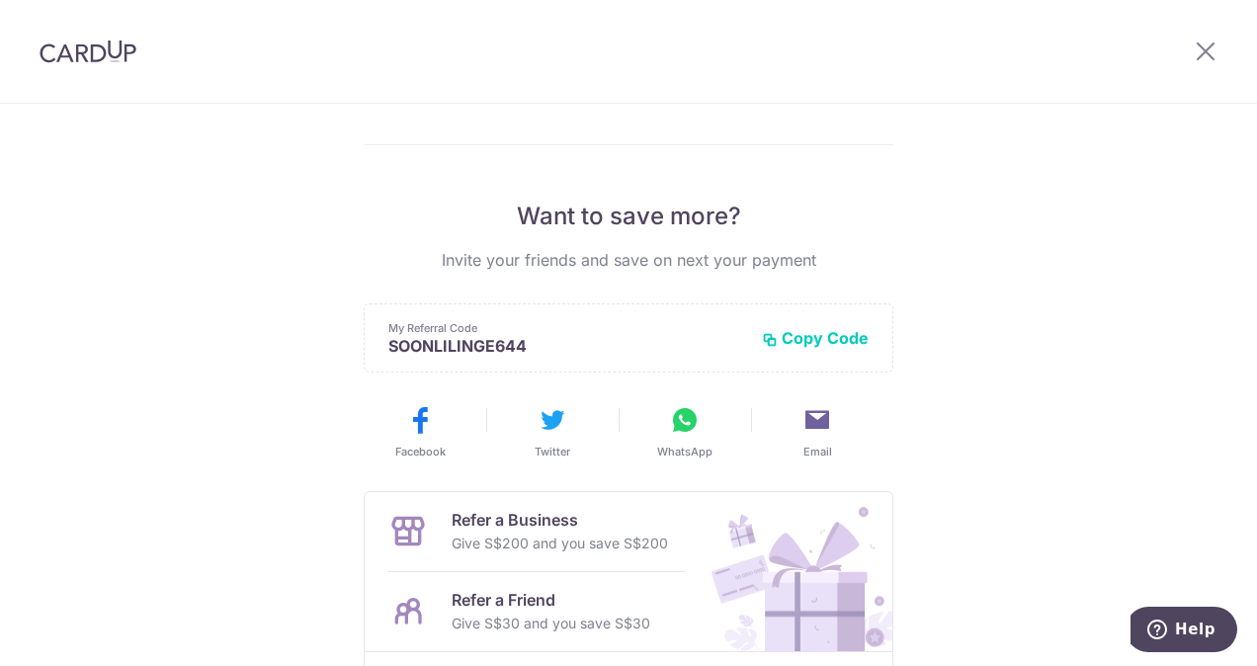
scroll to position [326, 0]
click at [809, 435] on button "Email" at bounding box center [817, 430] width 117 height 55
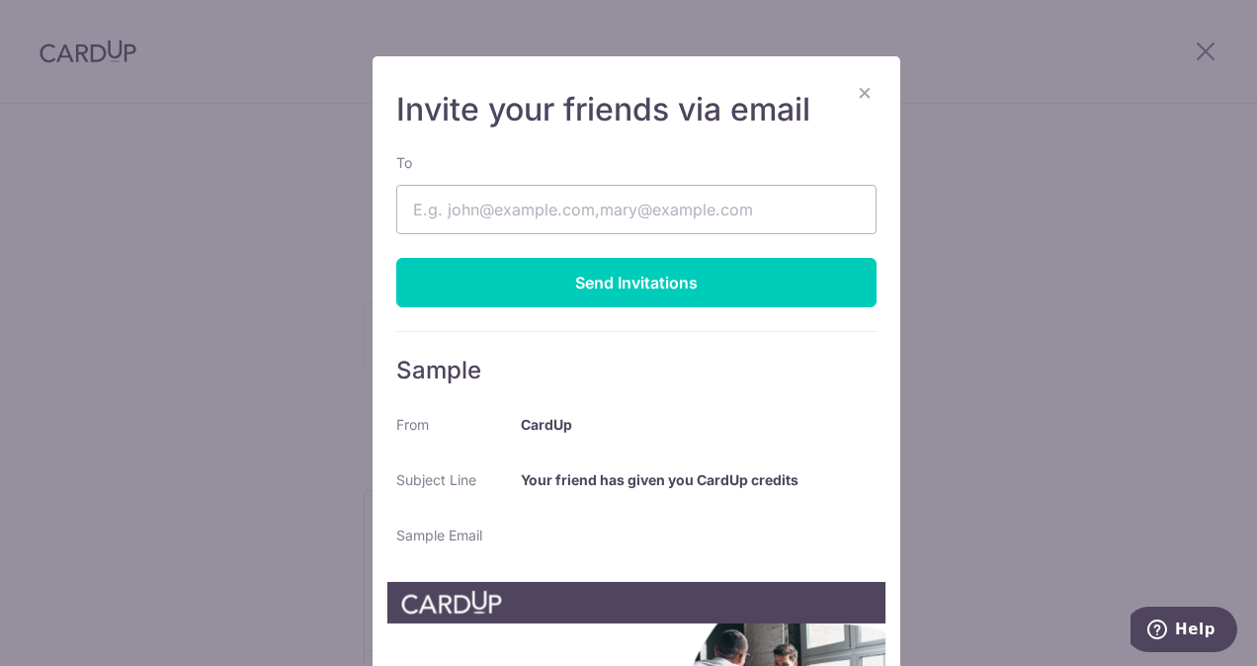
click at [667, 180] on div "To" at bounding box center [636, 193] width 480 height 81
click at [666, 211] on input "To" at bounding box center [636, 209] width 480 height 49
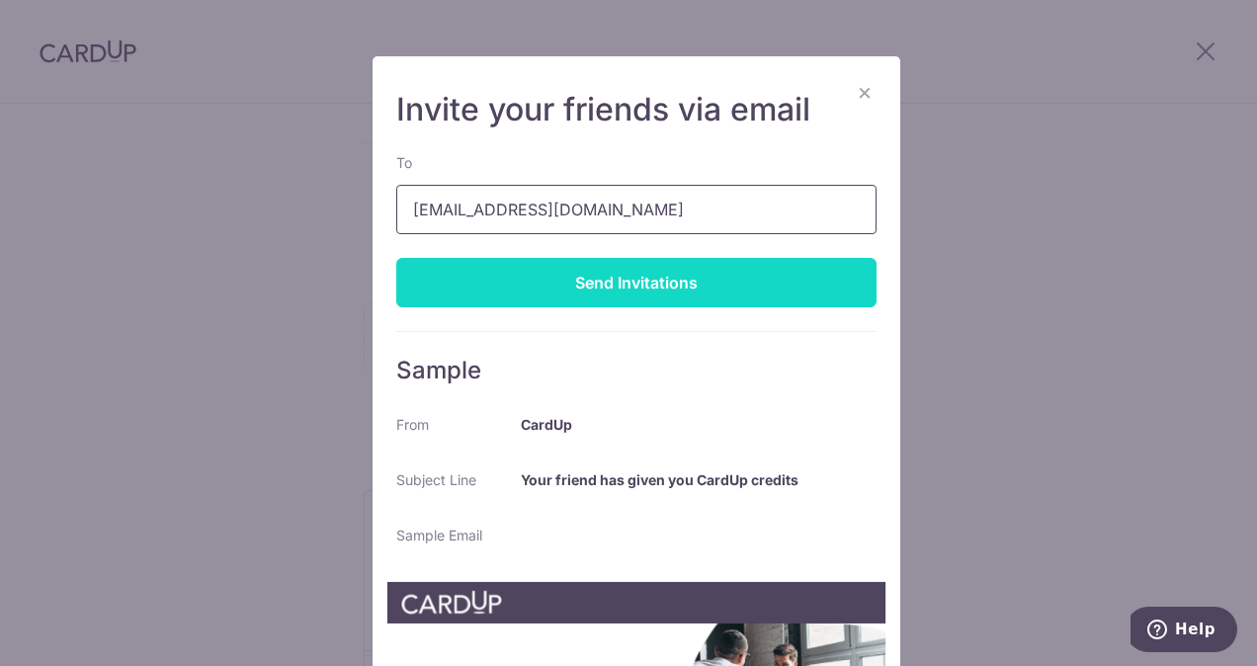
type input "ESITHM80@GMAIL.COM"
click at [639, 275] on div "Send Invitations" at bounding box center [636, 282] width 480 height 49
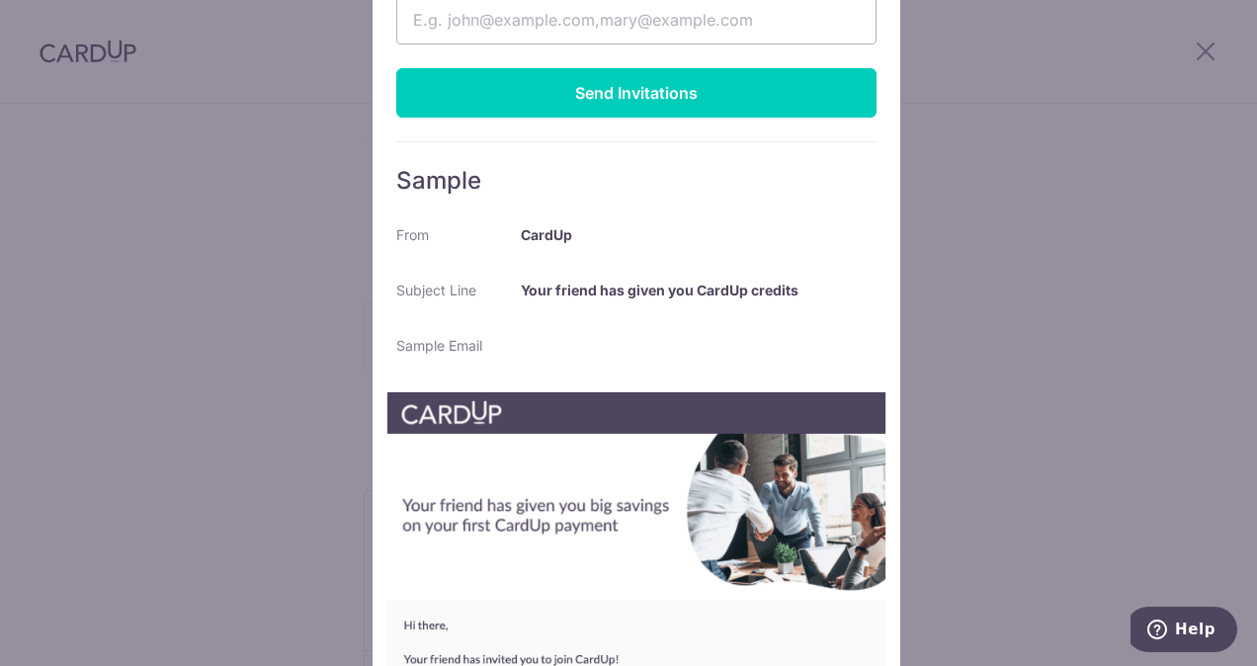
scroll to position [471, 0]
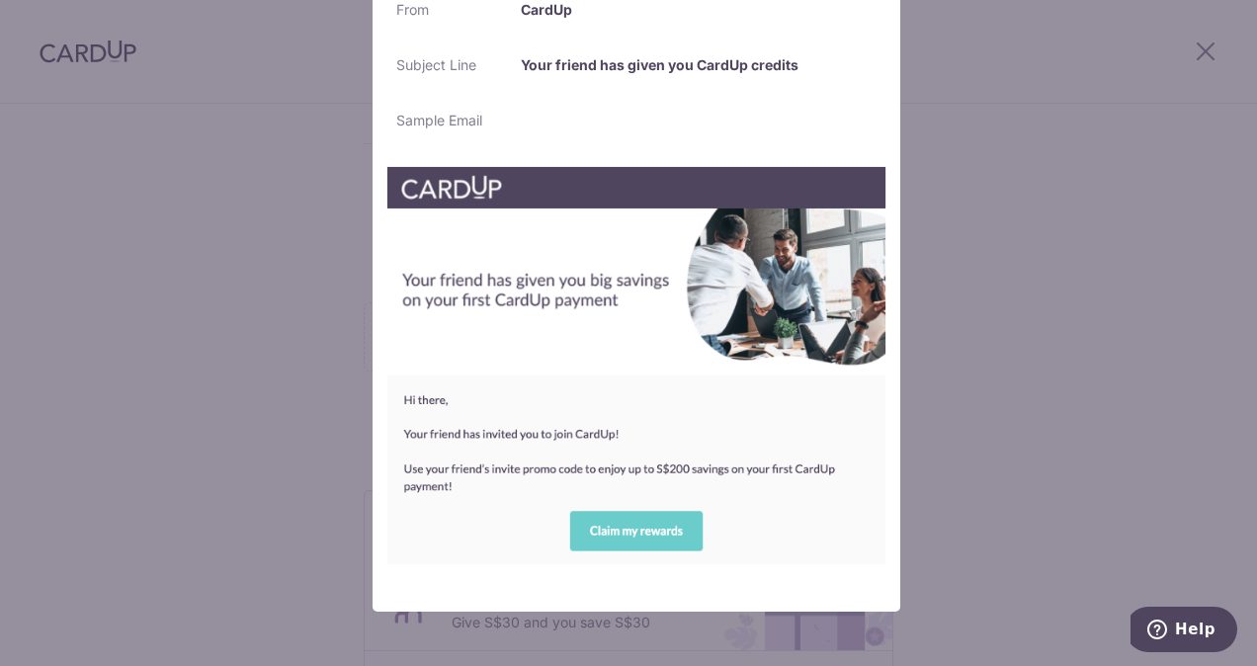
click at [659, 531] on img at bounding box center [637, 365] width 500 height 398
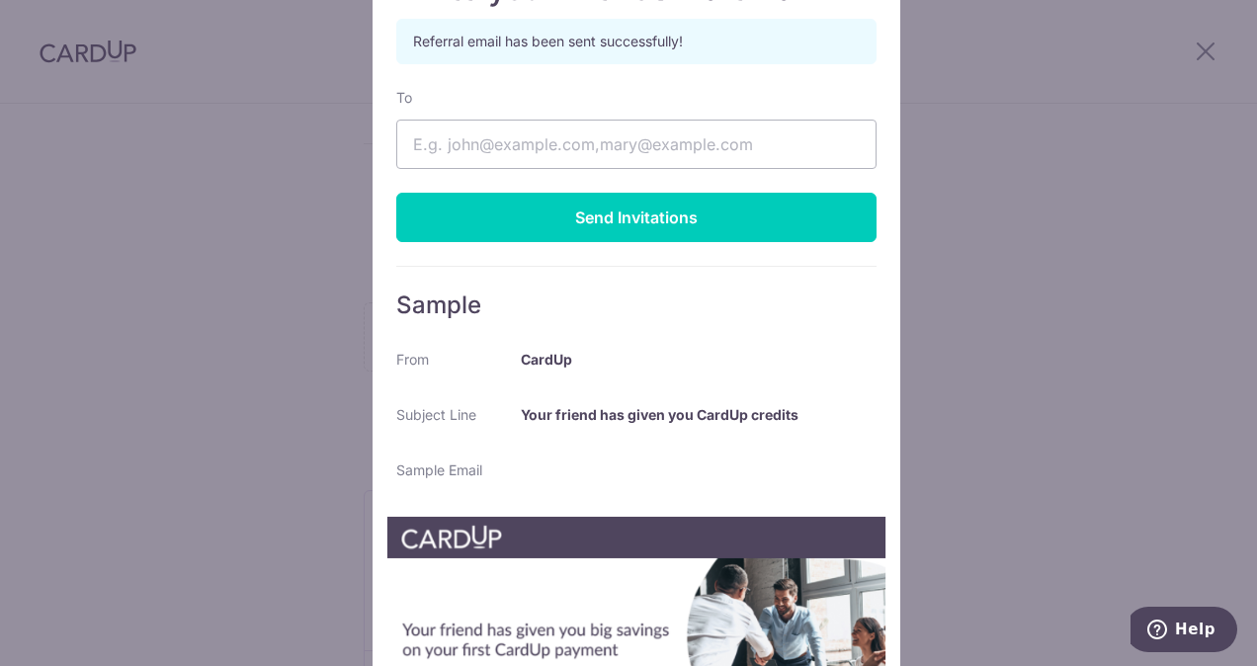
scroll to position [0, 0]
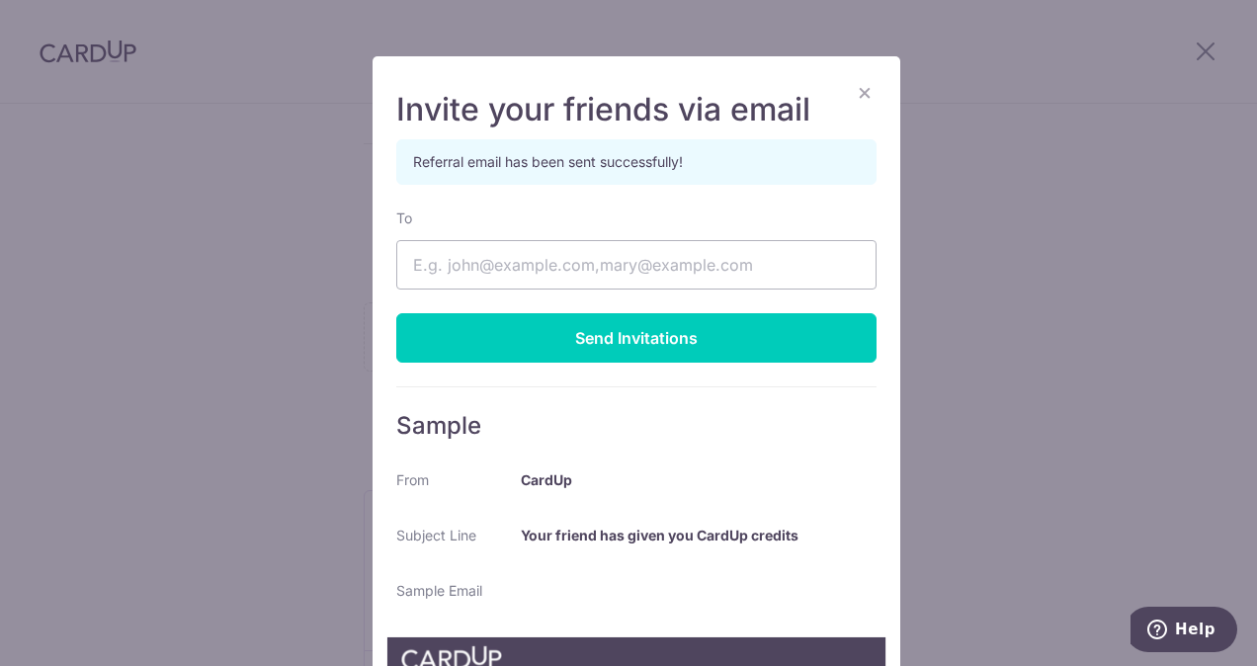
click at [859, 87] on button "×" at bounding box center [865, 92] width 24 height 24
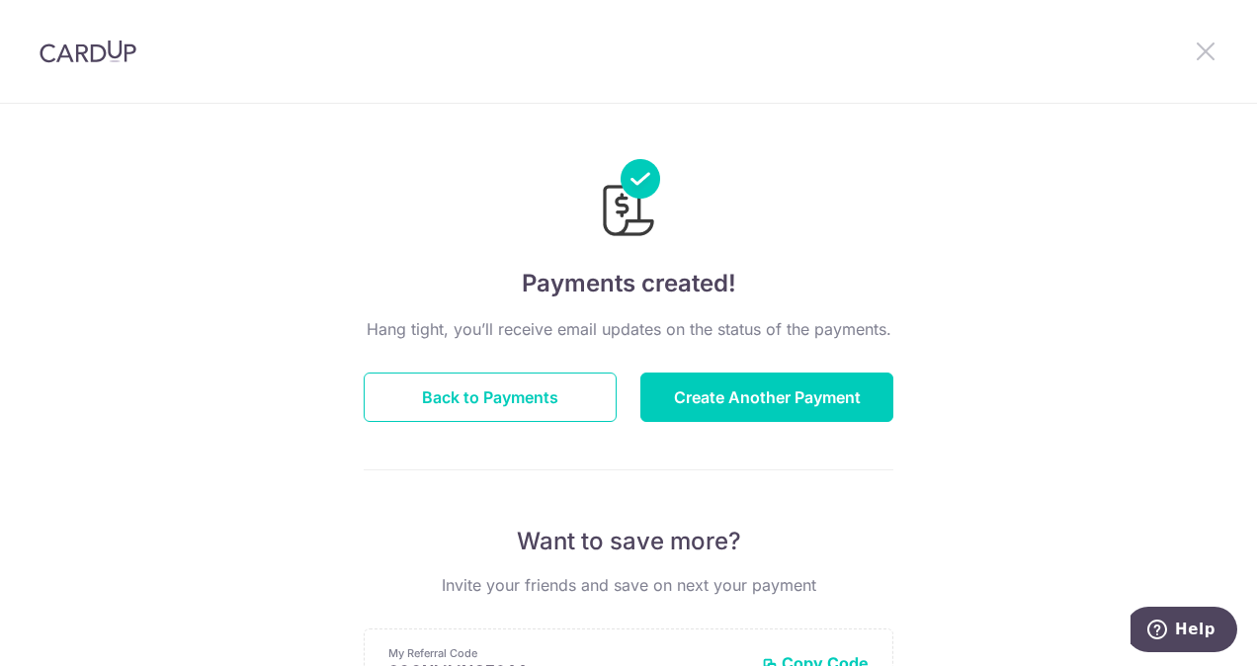
click at [1204, 49] on icon at bounding box center [1206, 51] width 24 height 25
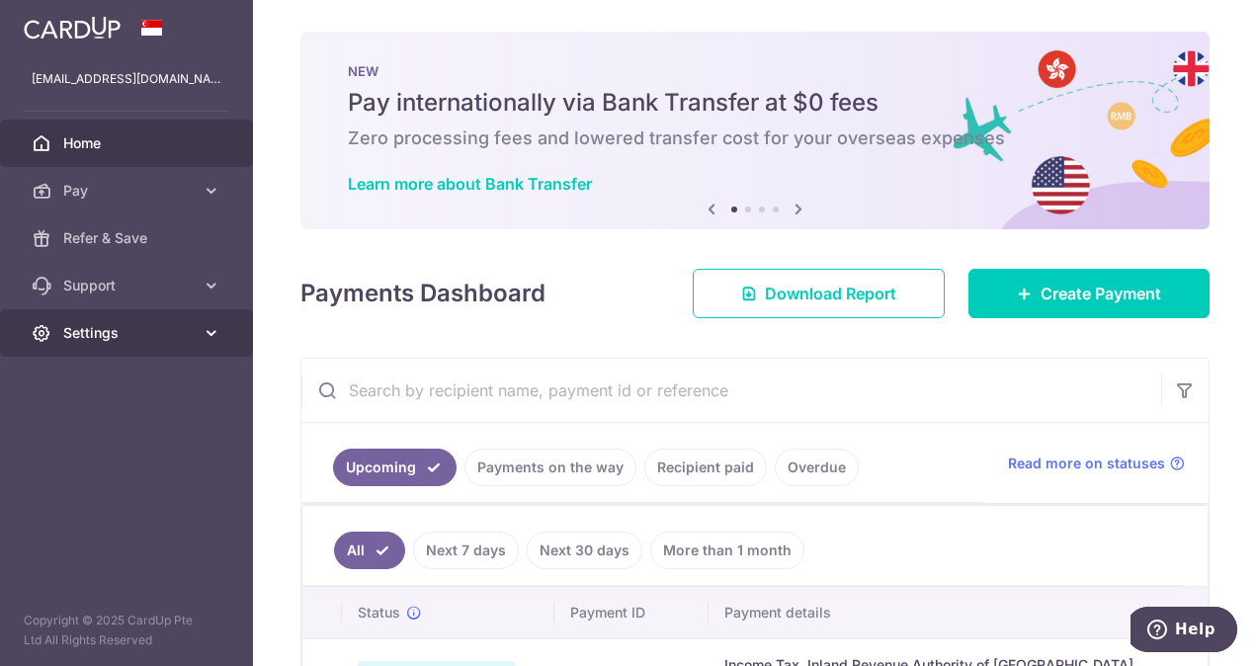
click at [121, 334] on span "Settings" at bounding box center [128, 333] width 130 height 20
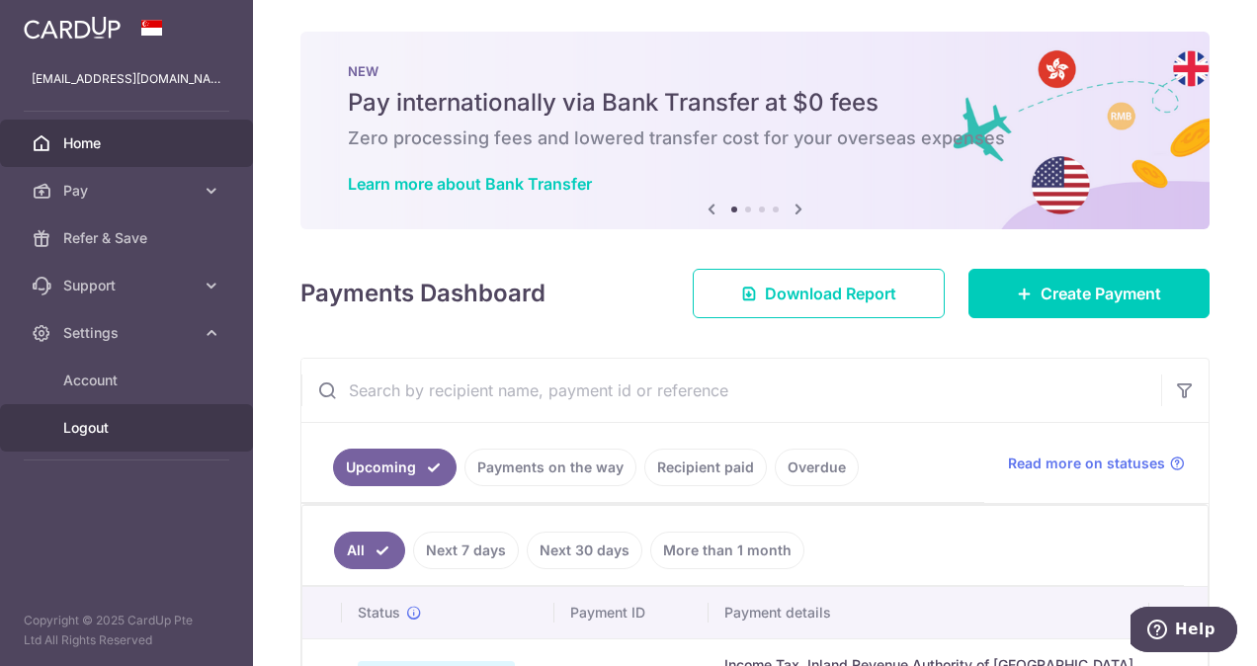
click at [101, 433] on span "Logout" at bounding box center [128, 428] width 130 height 20
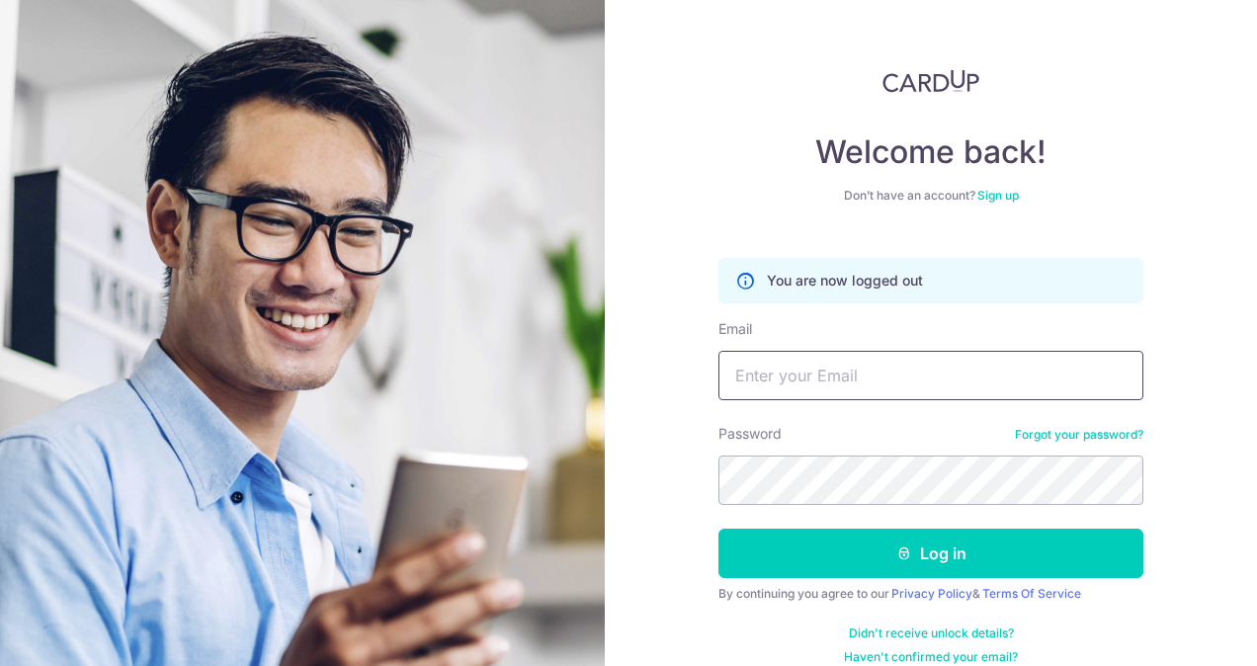
type input "[EMAIL_ADDRESS][DOMAIN_NAME]"
